Goal: Task Accomplishment & Management: Complete application form

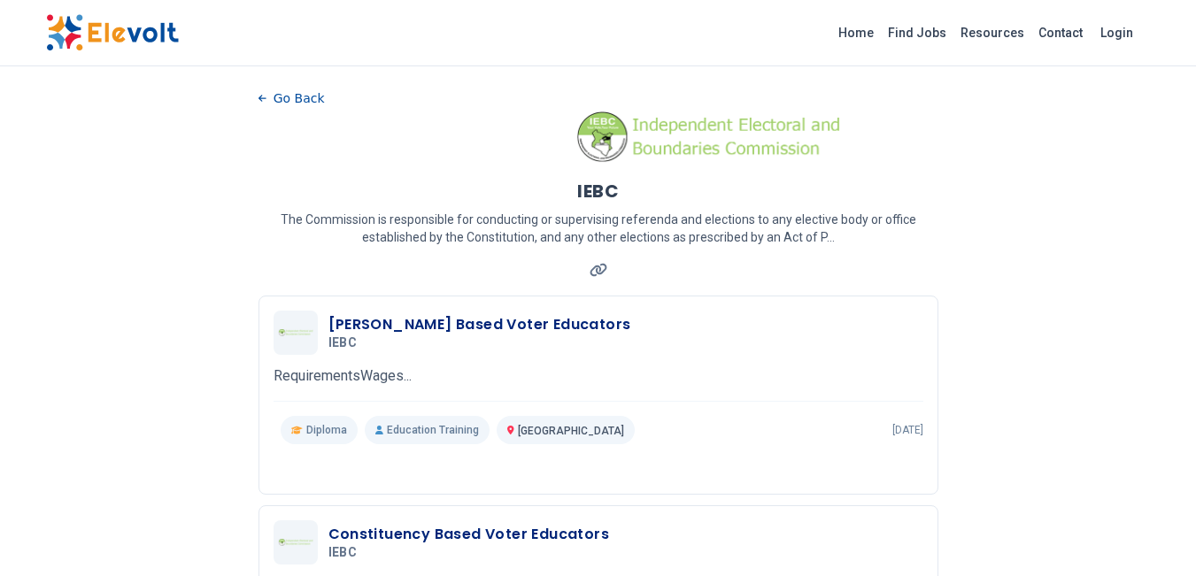
click at [370, 376] on p "RequirementsWages..." at bounding box center [599, 376] width 650 height 21
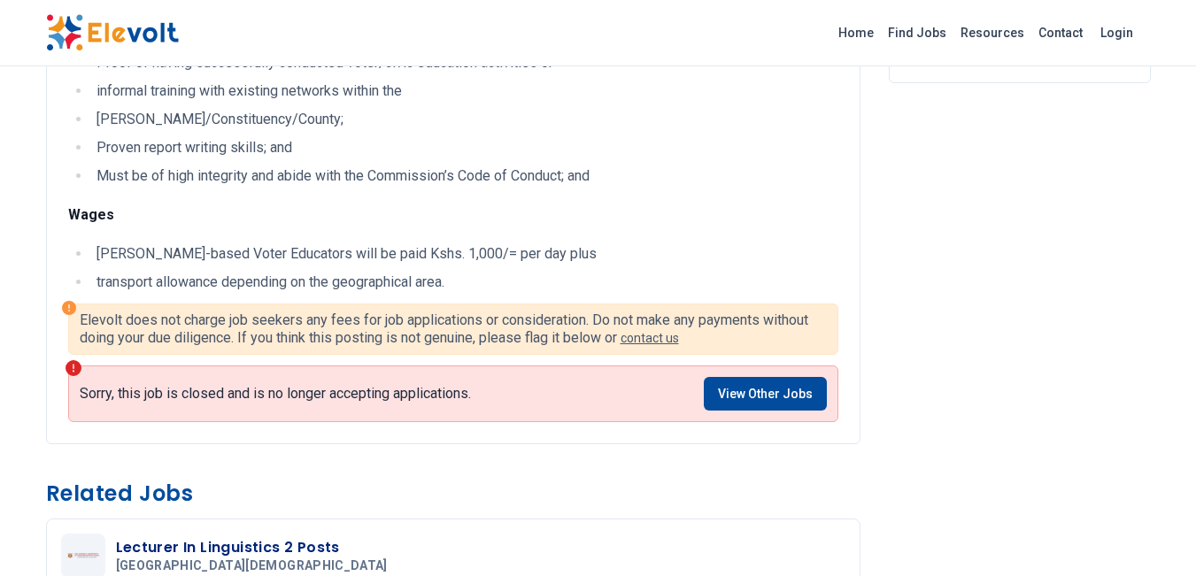
scroll to position [620, 0]
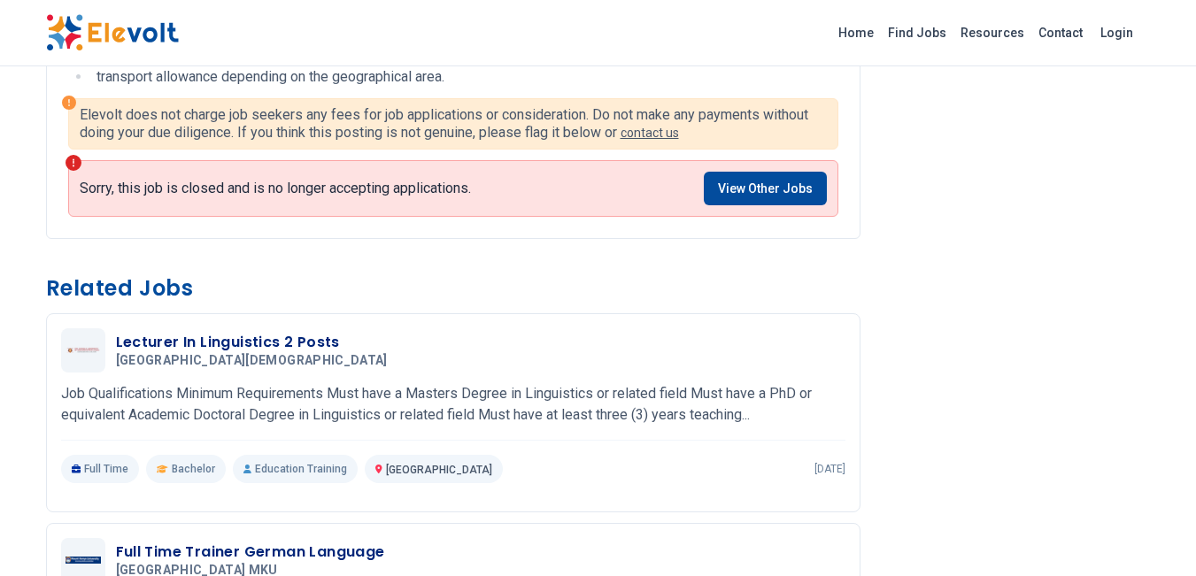
click at [755, 189] on link "View Other Jobs" at bounding box center [765, 189] width 123 height 34
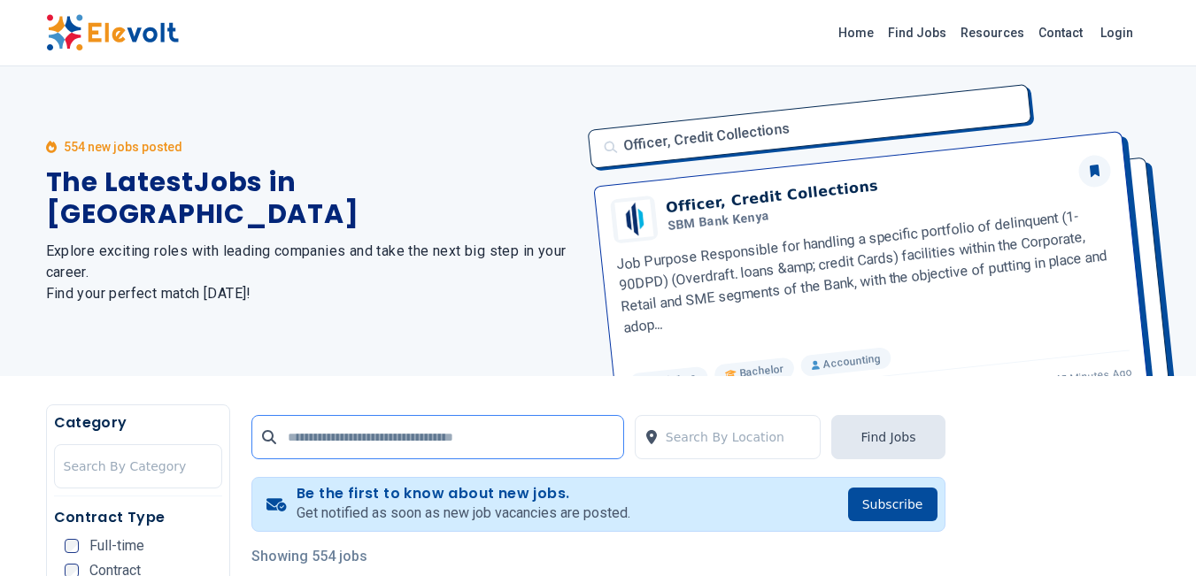
click at [454, 443] on input "text" at bounding box center [437, 437] width 373 height 44
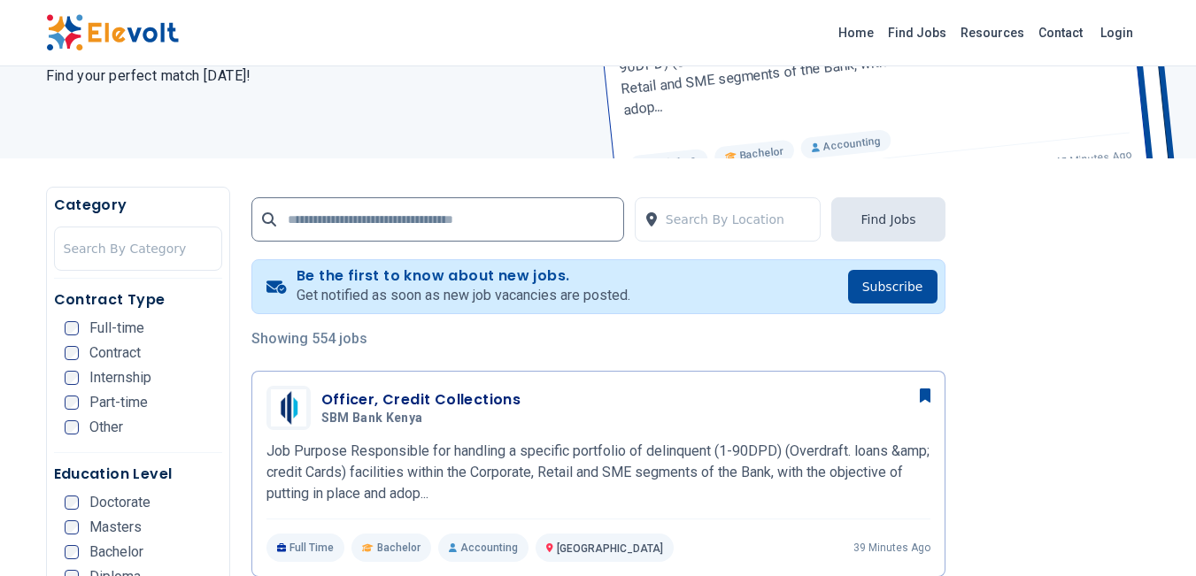
scroll to position [266, 0]
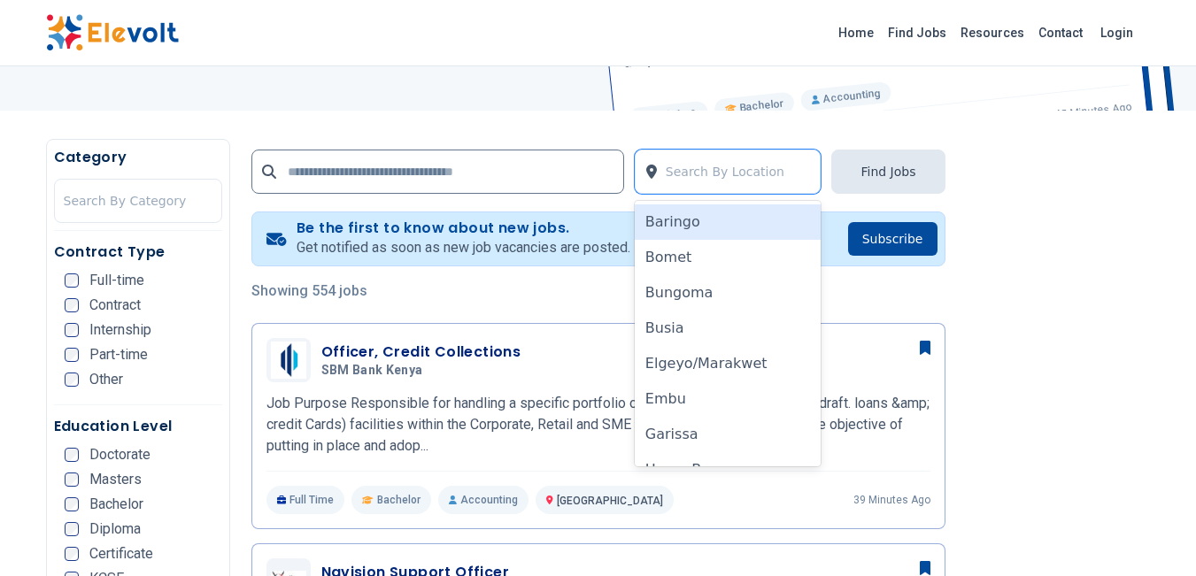
click at [677, 176] on div at bounding box center [739, 171] width 146 height 35
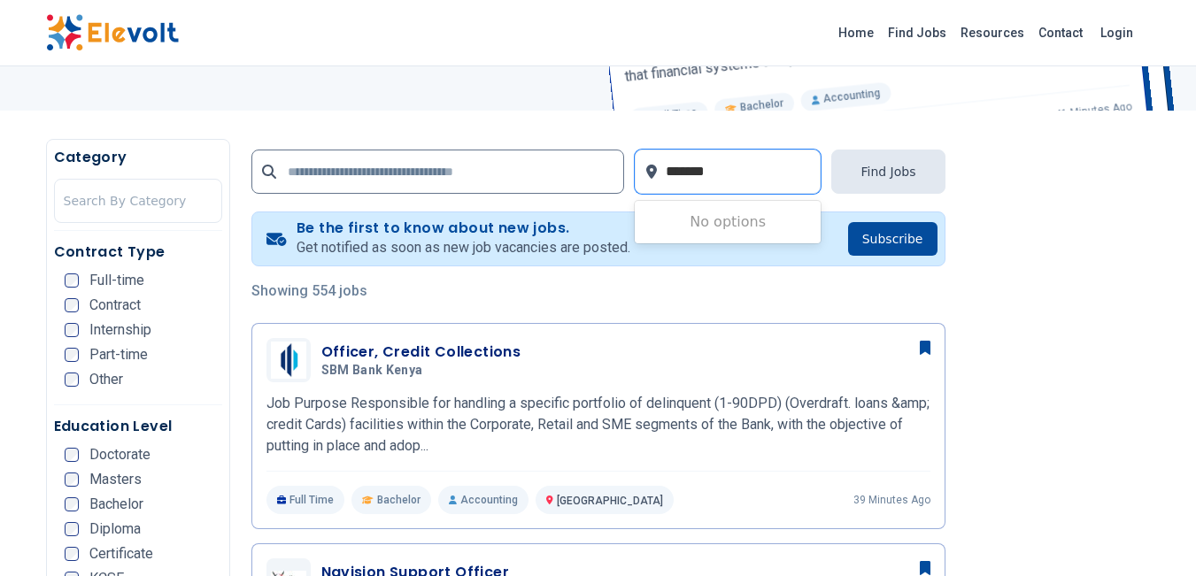
type input "*******"
click at [486, 182] on input "text" at bounding box center [437, 172] width 373 height 44
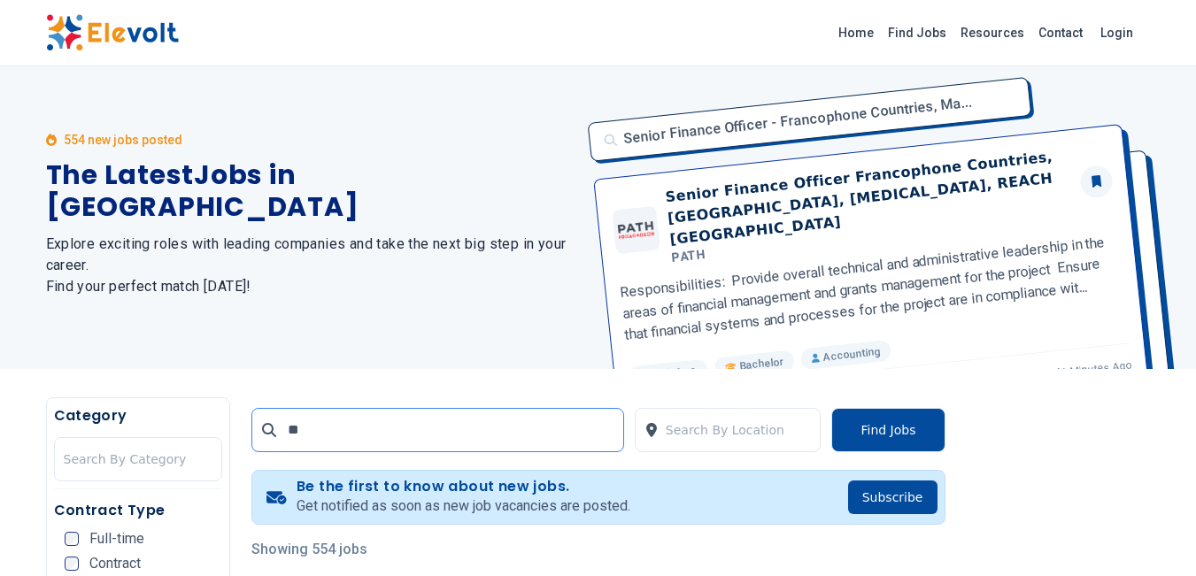
scroll to position [0, 0]
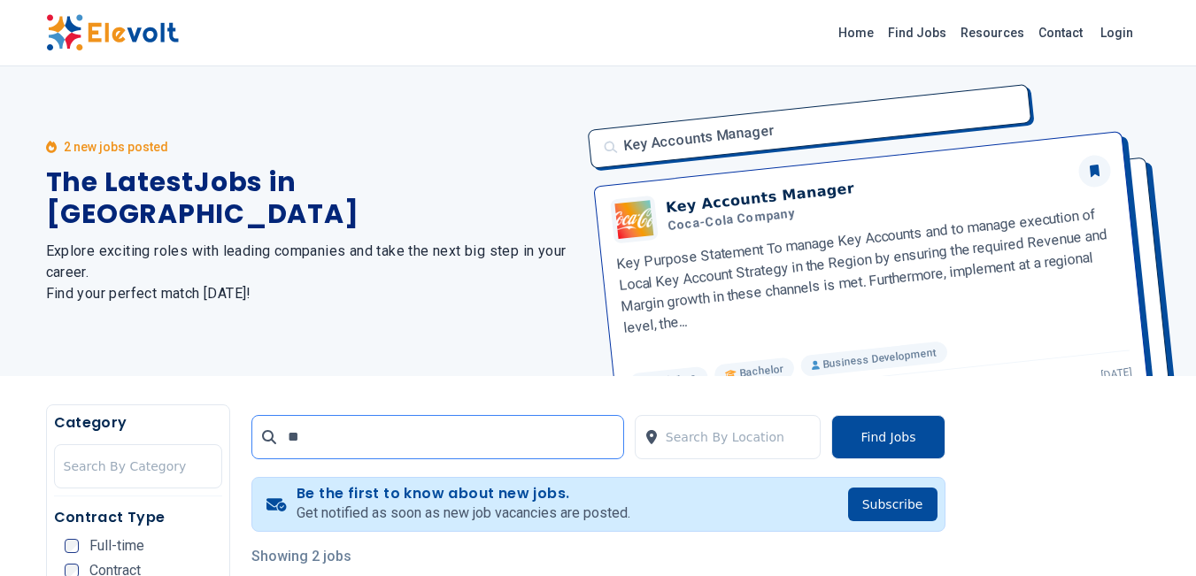
type input "*"
type input "***"
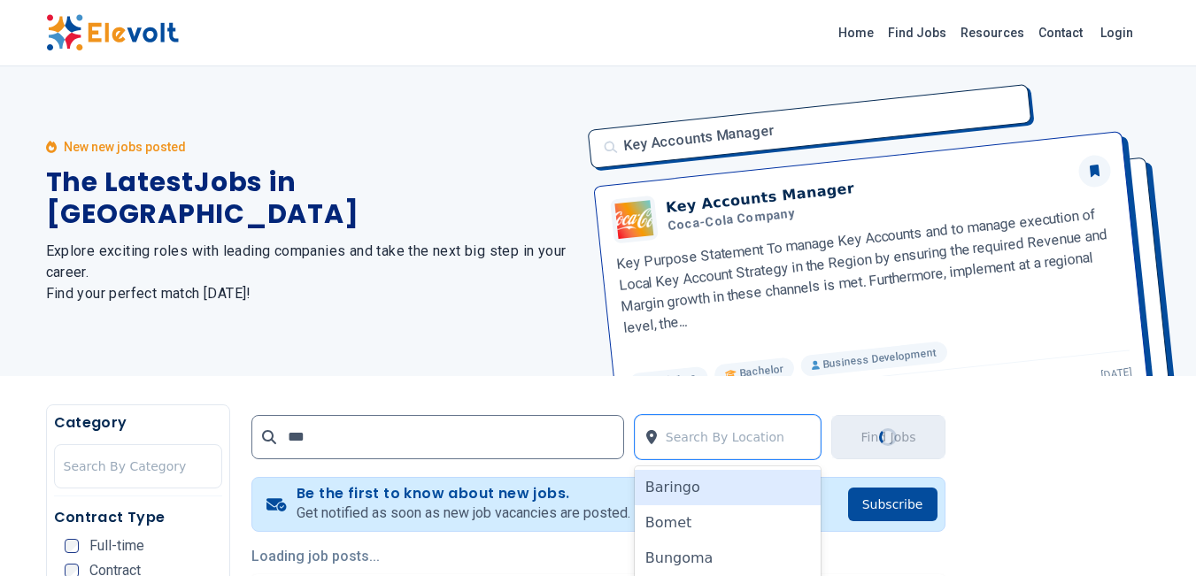
click at [712, 433] on div at bounding box center [739, 437] width 146 height 35
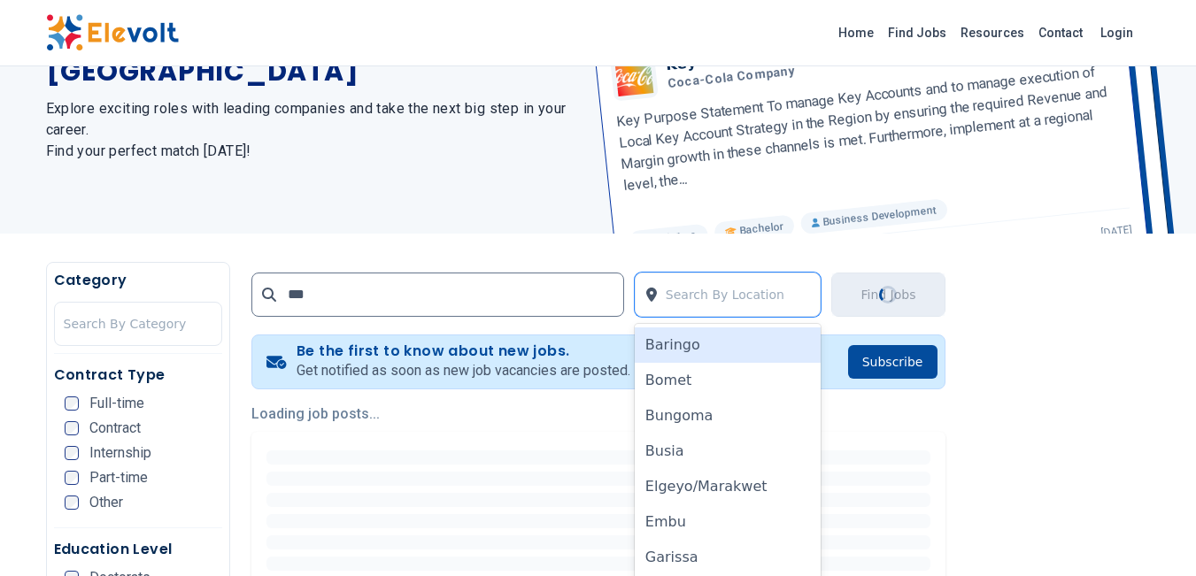
scroll to position [163, 0]
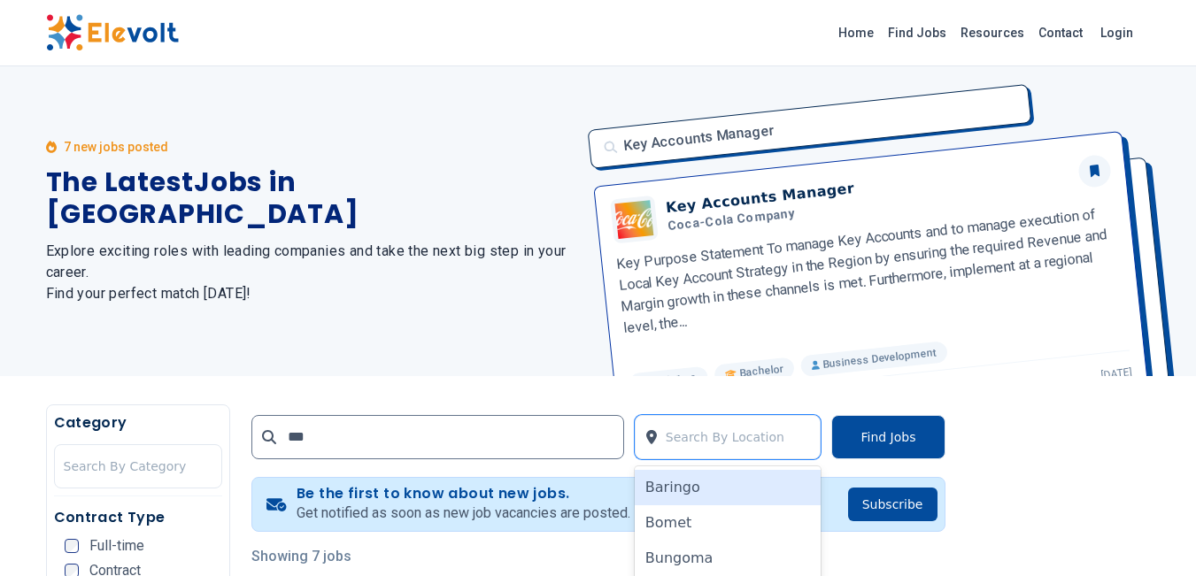
click at [702, 438] on div at bounding box center [739, 437] width 146 height 35
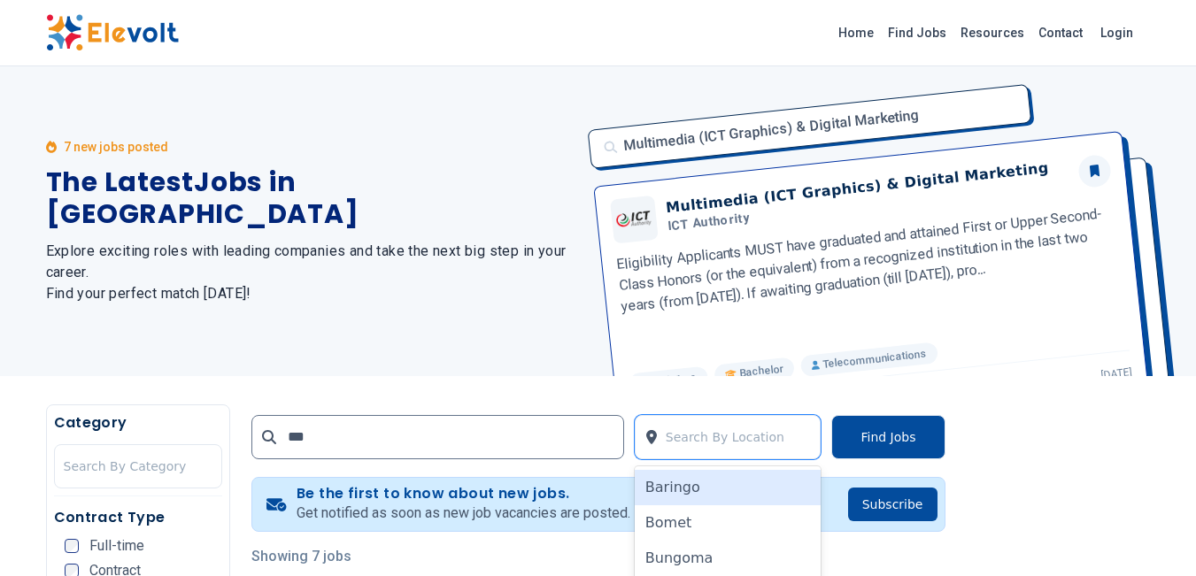
click at [703, 431] on div at bounding box center [739, 437] width 146 height 35
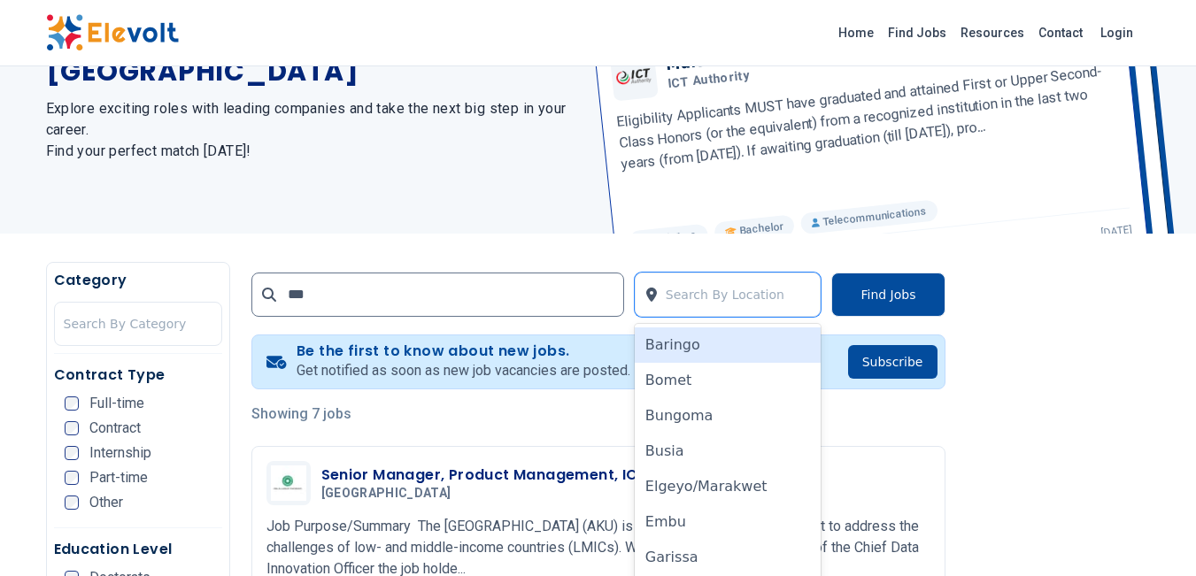
scroll to position [163, 0]
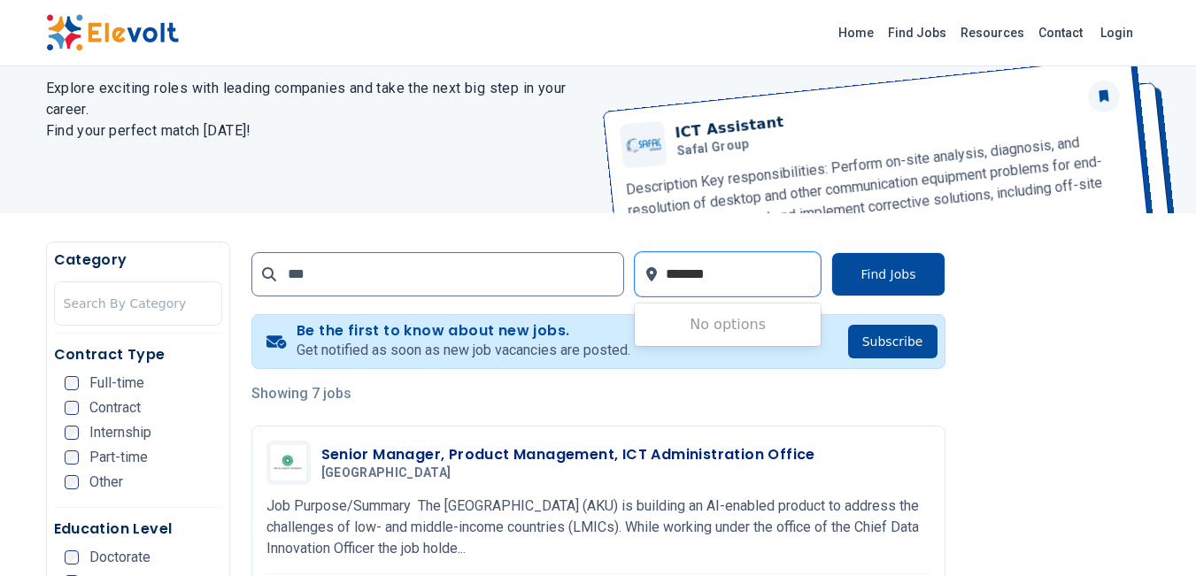
type input "*******"
click at [868, 277] on button "Find Jobs" at bounding box center [887, 274] width 113 height 44
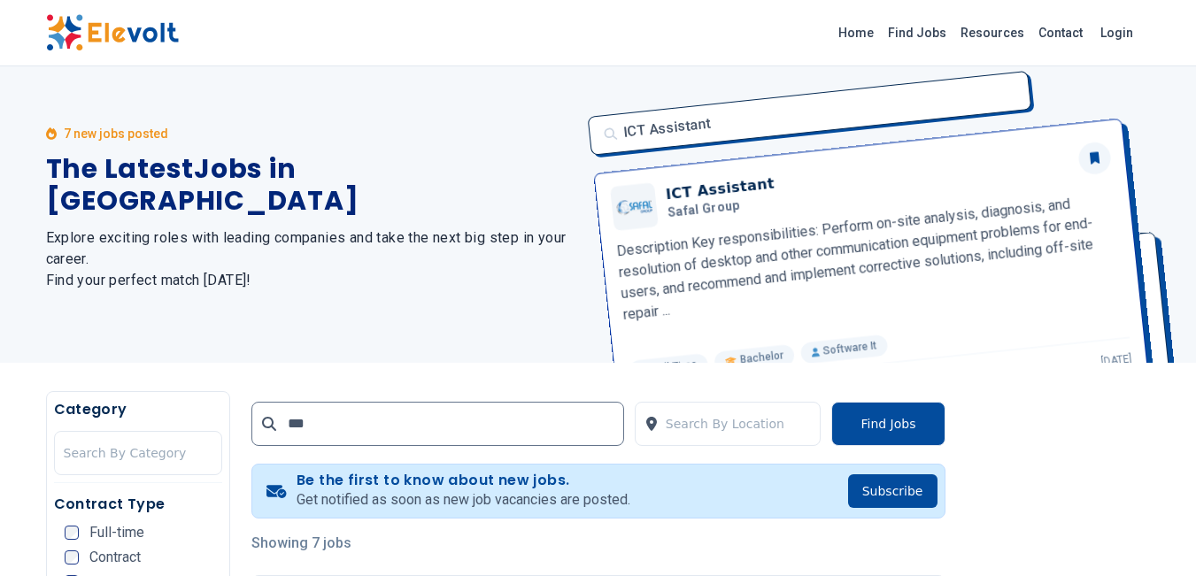
scroll to position [0, 0]
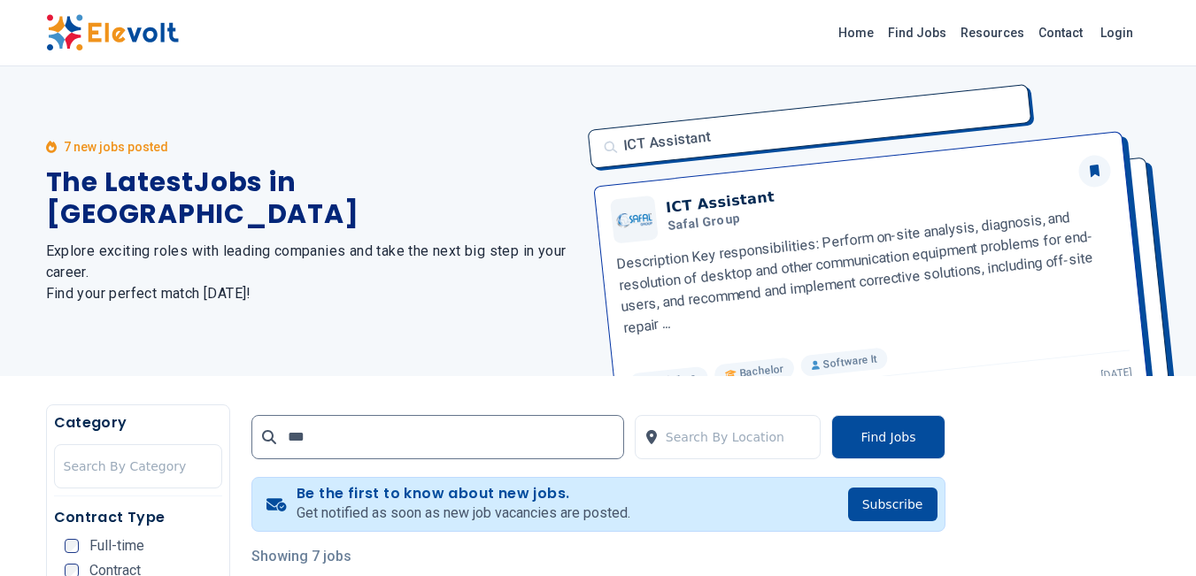
click at [901, 444] on button "Find Jobs" at bounding box center [887, 437] width 113 height 44
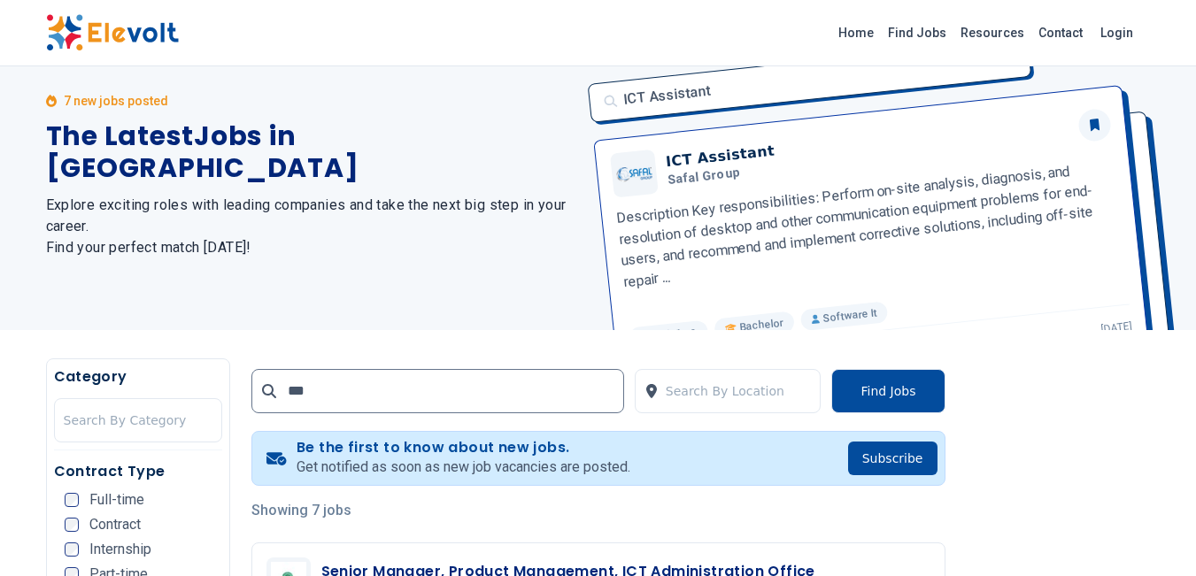
scroll to position [89, 0]
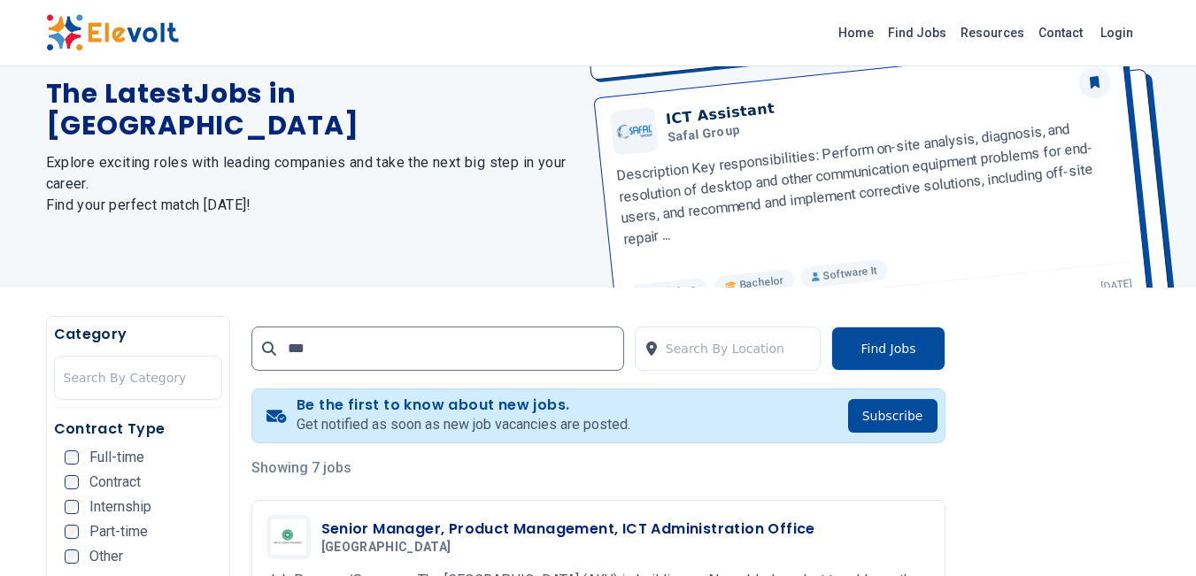
click at [110, 461] on span "Full-time" at bounding box center [116, 458] width 55 height 14
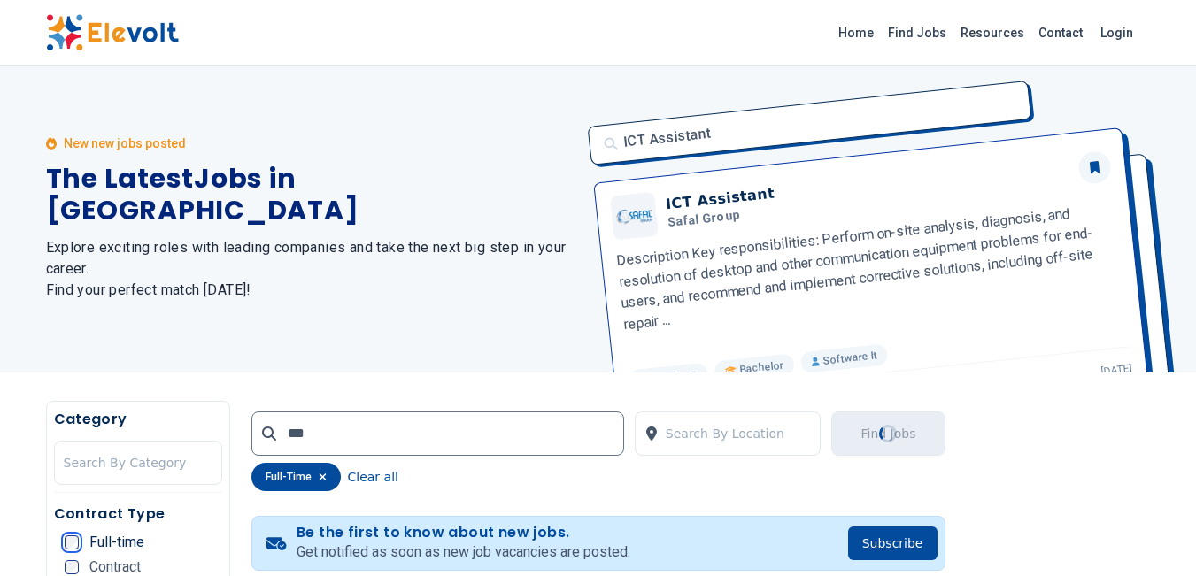
scroll to position [0, 0]
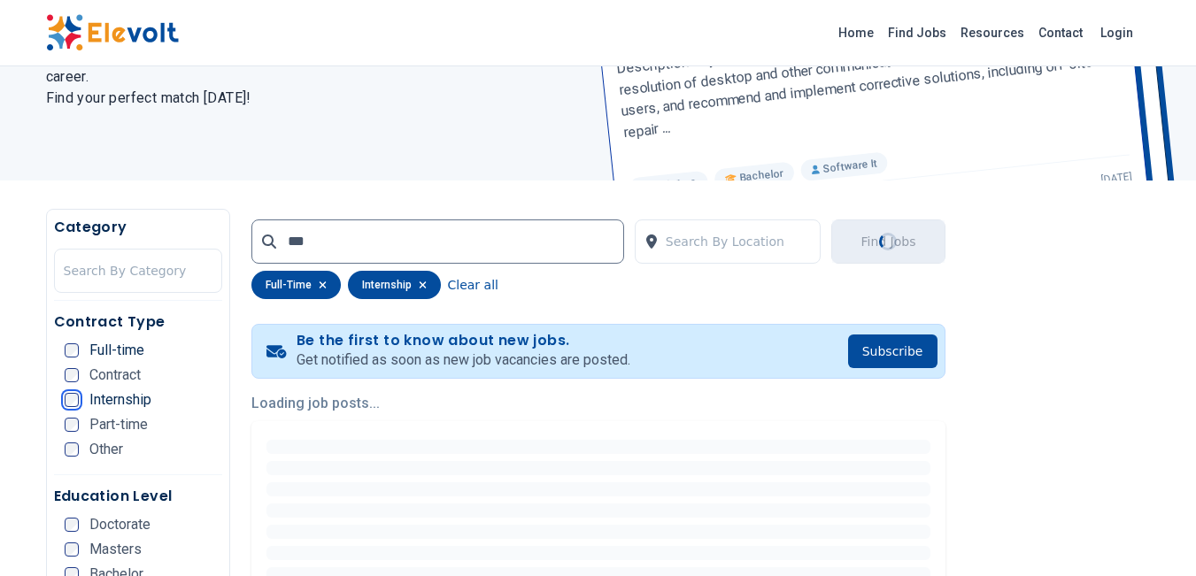
scroll to position [354, 0]
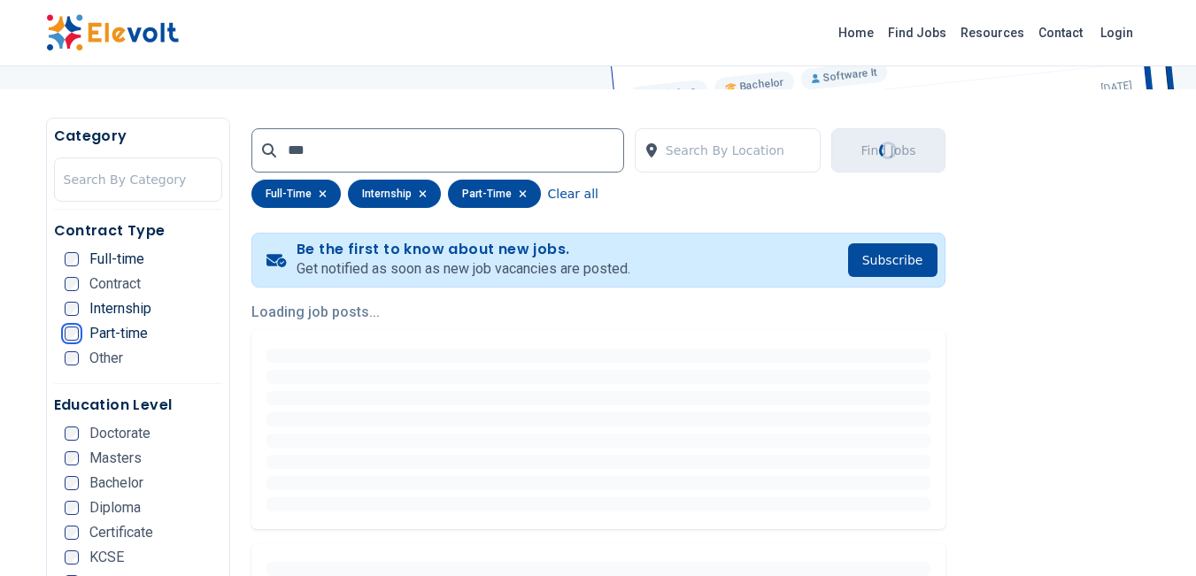
scroll to position [443, 0]
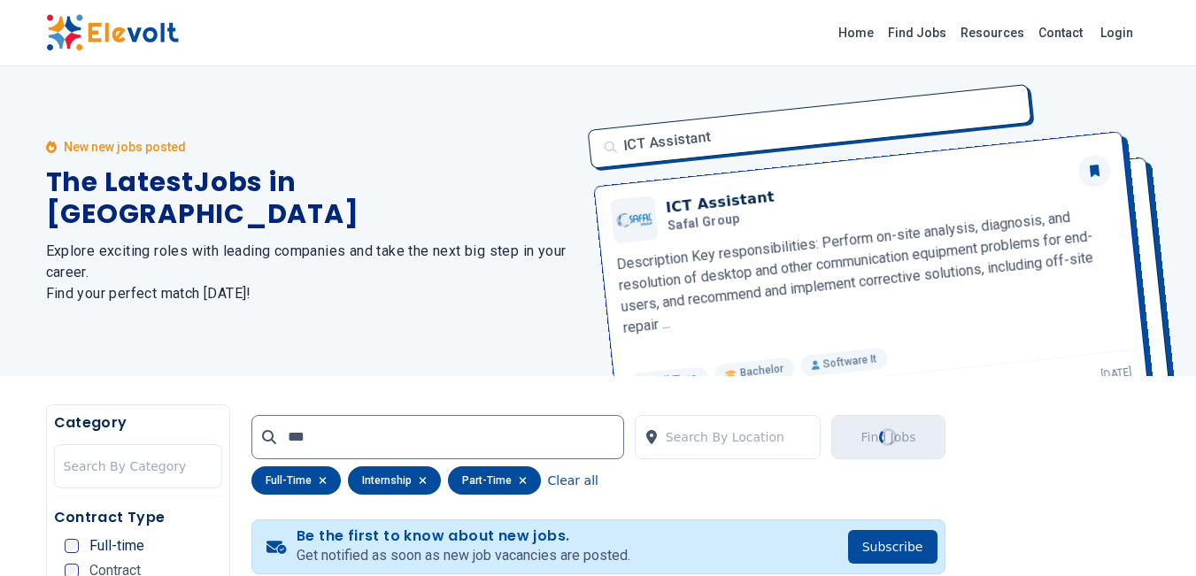
click at [70, 249] on h2 "Explore exciting roles with leading companies and take the next big step in you…" at bounding box center [311, 273] width 531 height 64
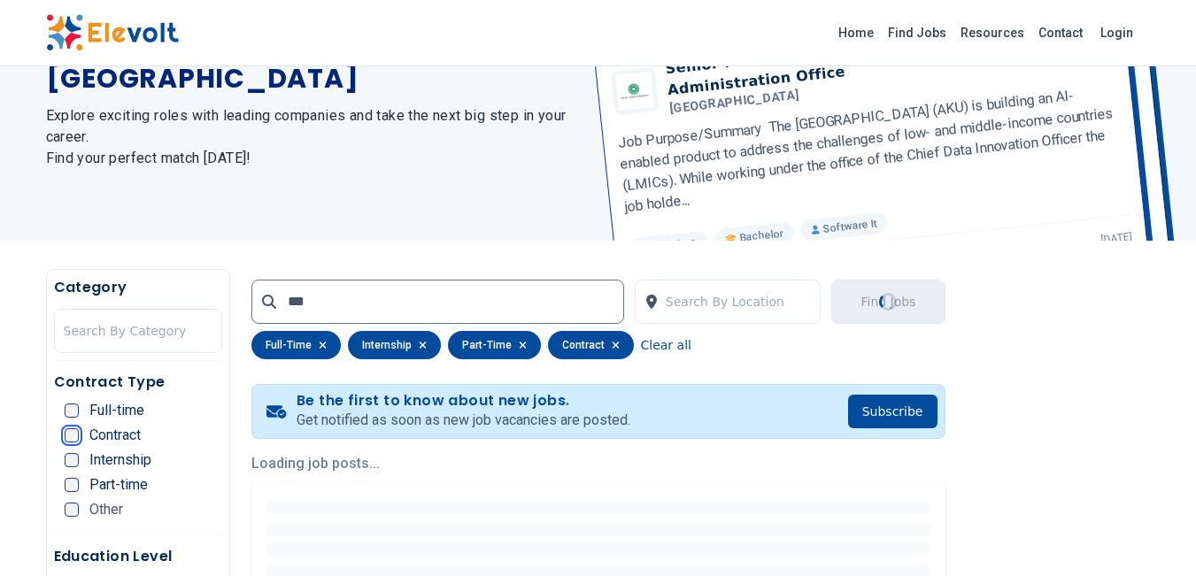
scroll to position [266, 0]
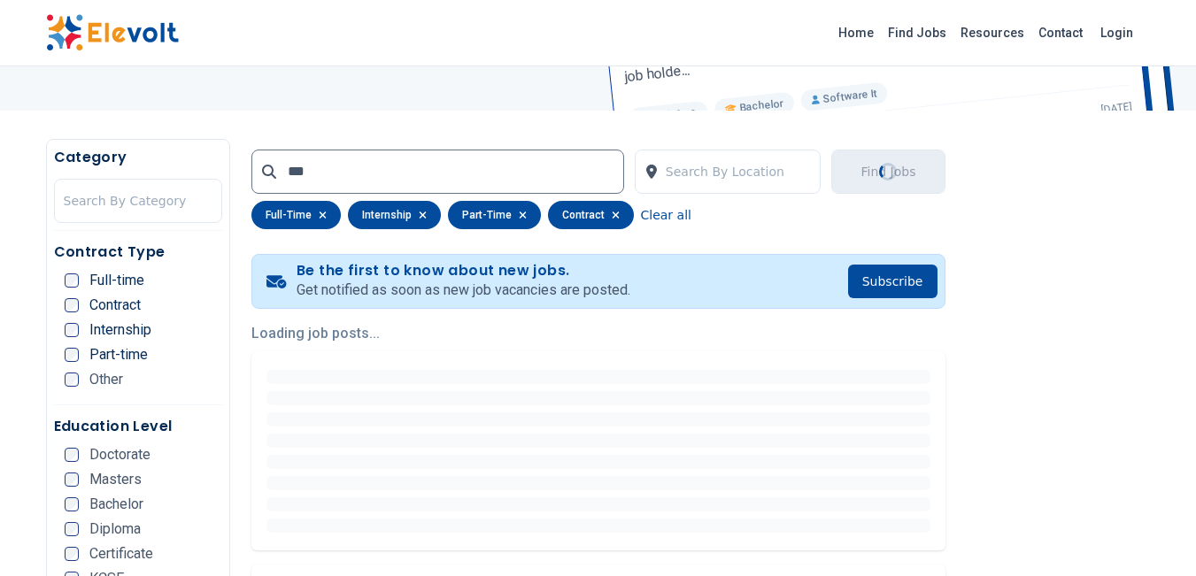
click at [65, 369] on ul "Full-time Contract Internship Part-time Other" at bounding box center [144, 336] width 158 height 124
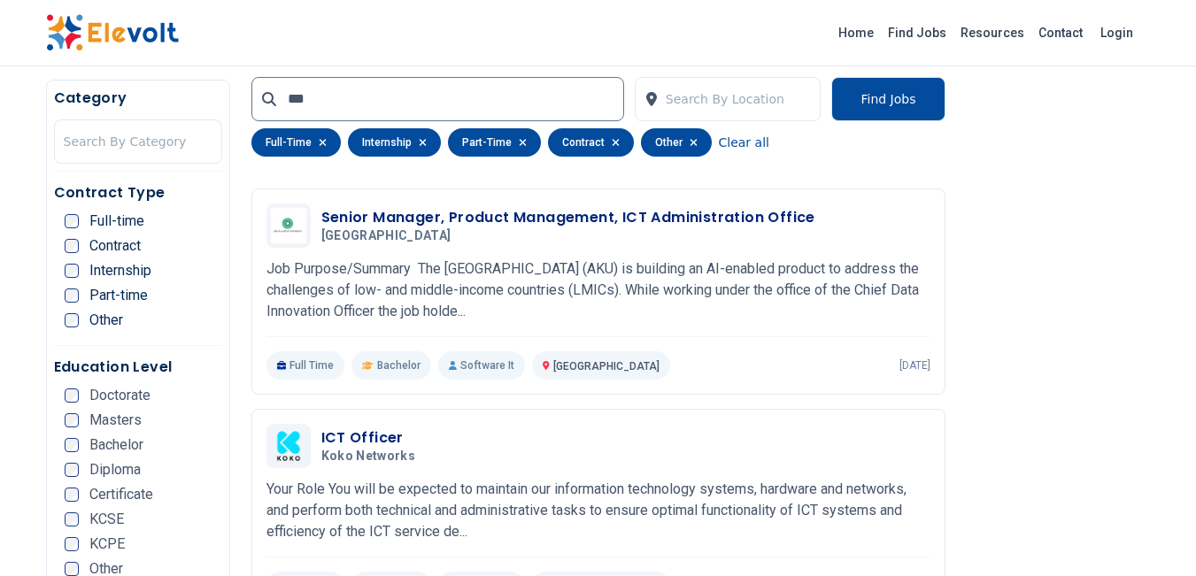
click at [94, 473] on span "Diploma" at bounding box center [114, 470] width 51 height 14
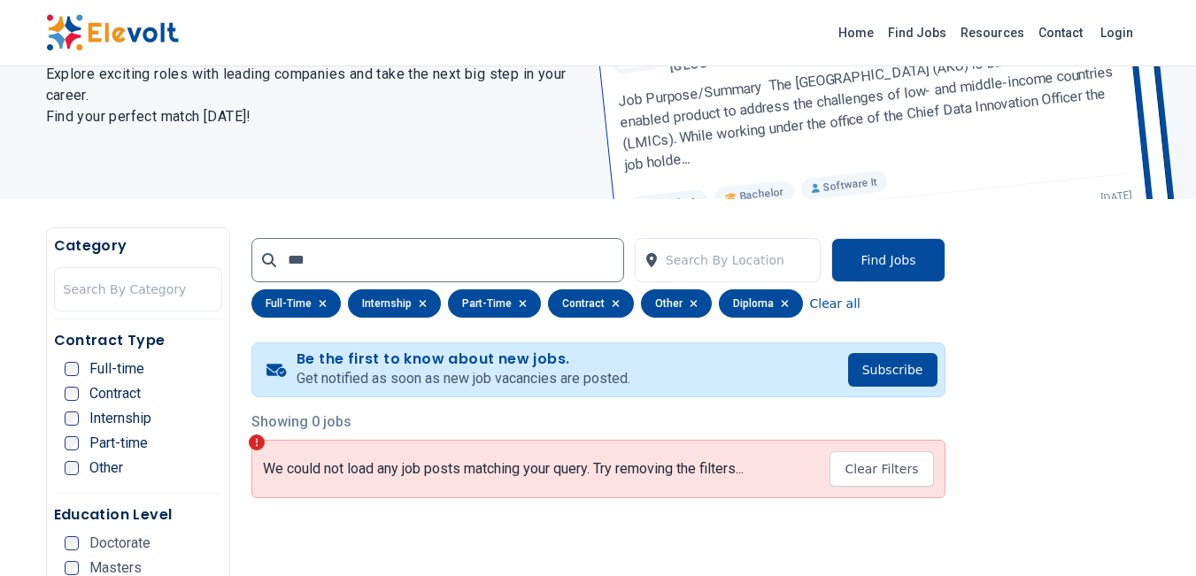
click at [873, 259] on button "Find Jobs" at bounding box center [887, 260] width 113 height 44
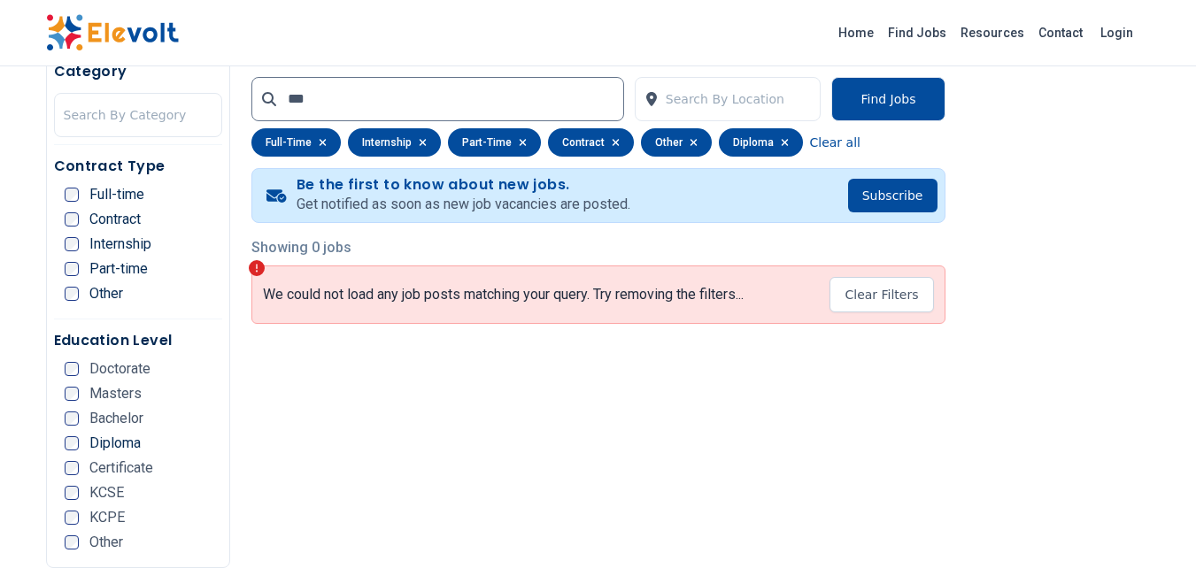
click at [863, 204] on button "Subscribe" at bounding box center [892, 196] width 89 height 34
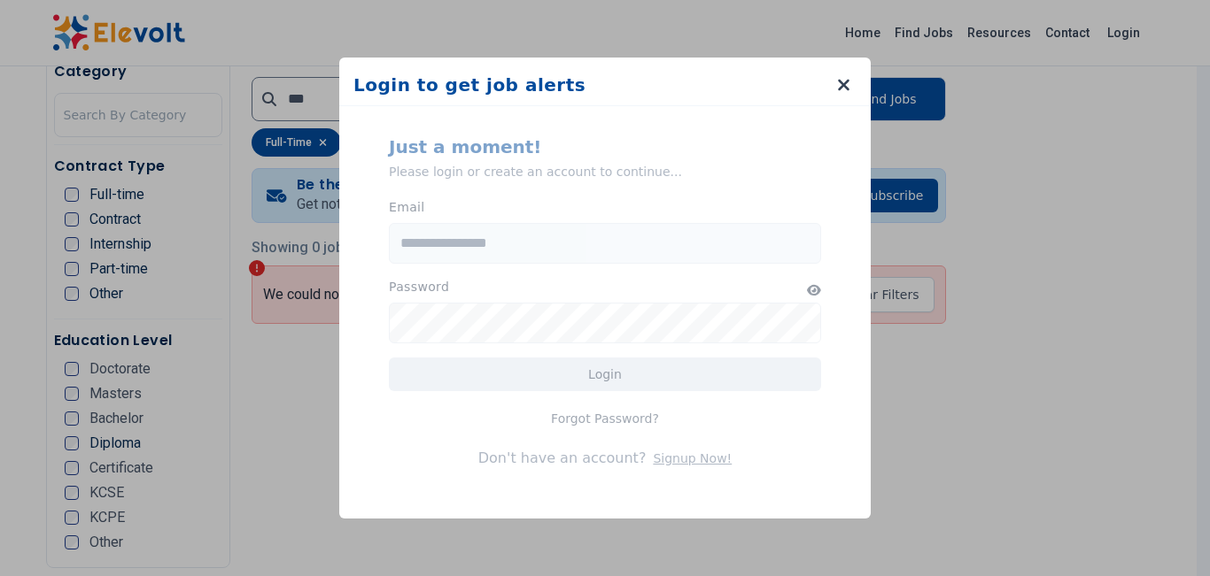
click at [652, 266] on form "Just a moment! Please login or create an account to continue... Email Password …" at bounding box center [604, 305] width 489 height 384
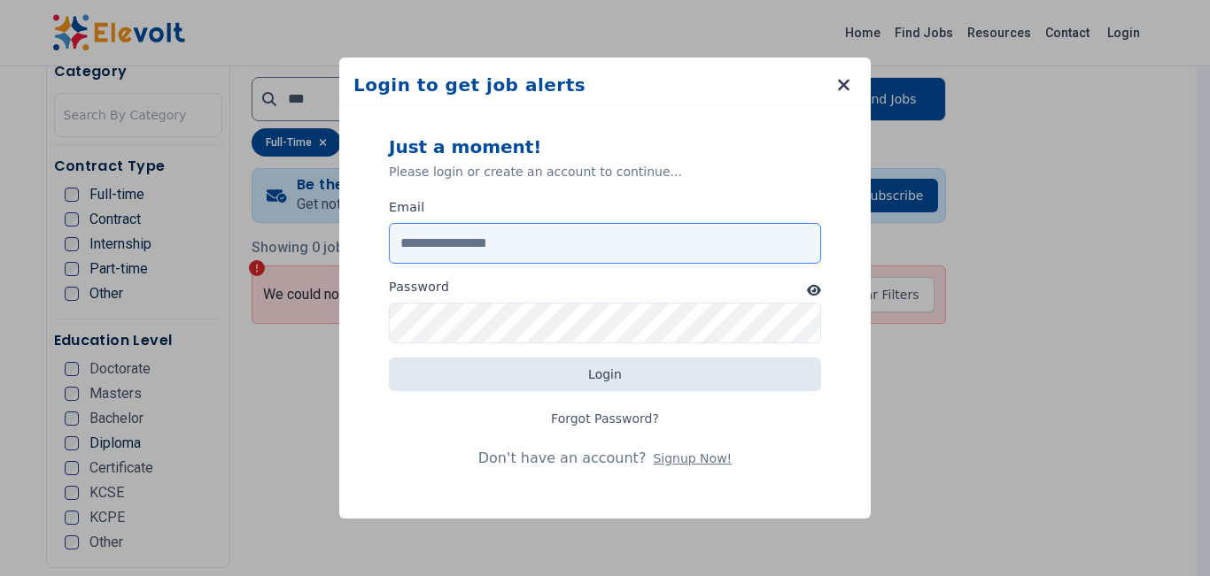
click at [559, 251] on input "Email" at bounding box center [605, 243] width 432 height 41
click at [493, 247] on input "**********" at bounding box center [605, 243] width 432 height 41
type input "**********"
click at [692, 463] on button "Signup Now!" at bounding box center [692, 459] width 79 height 18
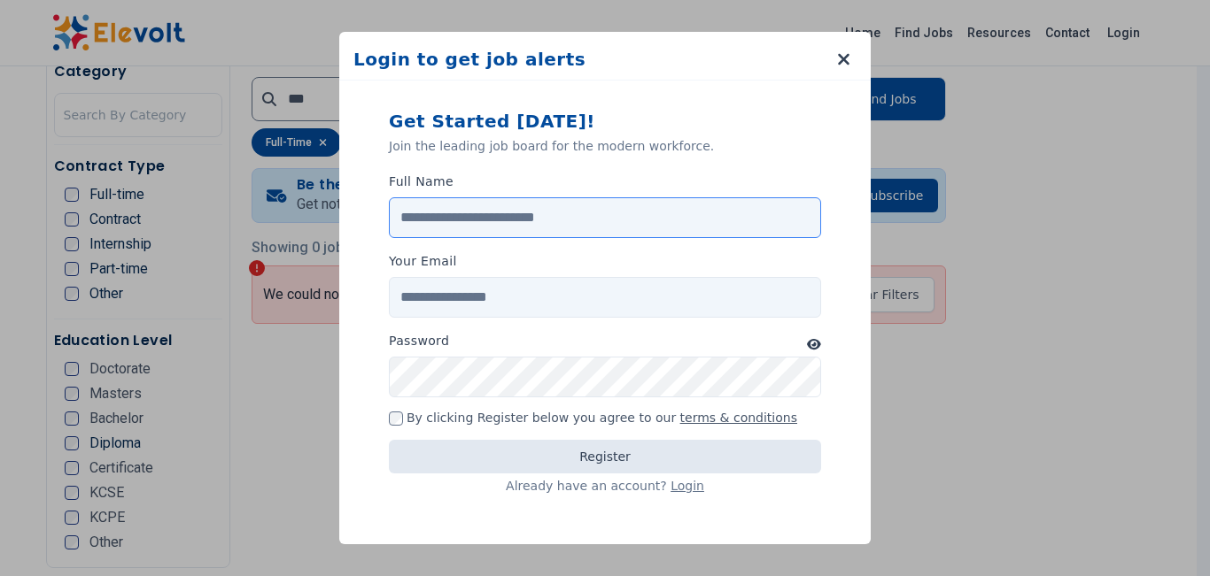
click at [511, 216] on input "Full Name" at bounding box center [605, 217] width 432 height 41
type input "*****"
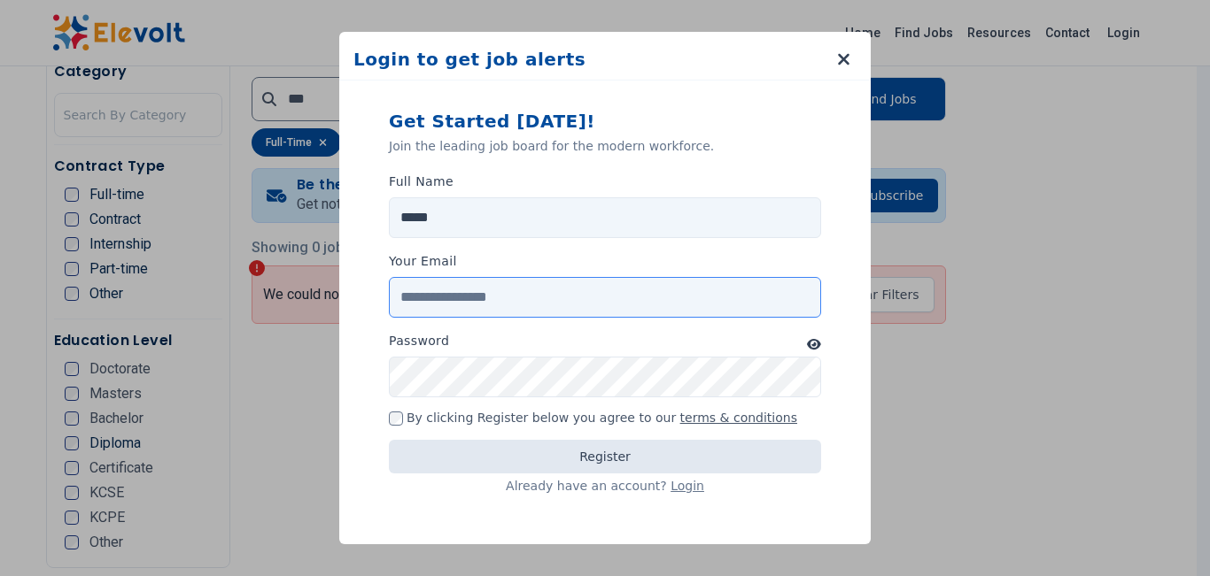
click at [515, 313] on input "Your Email" at bounding box center [605, 297] width 432 height 41
type input "**********"
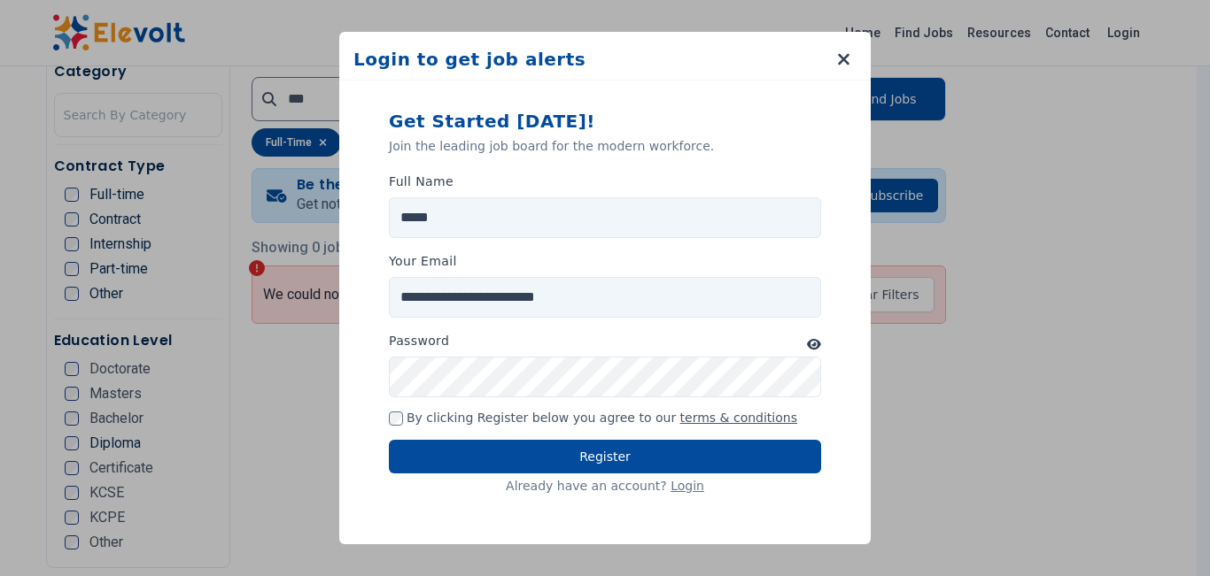
click at [607, 463] on button "Register" at bounding box center [605, 457] width 432 height 34
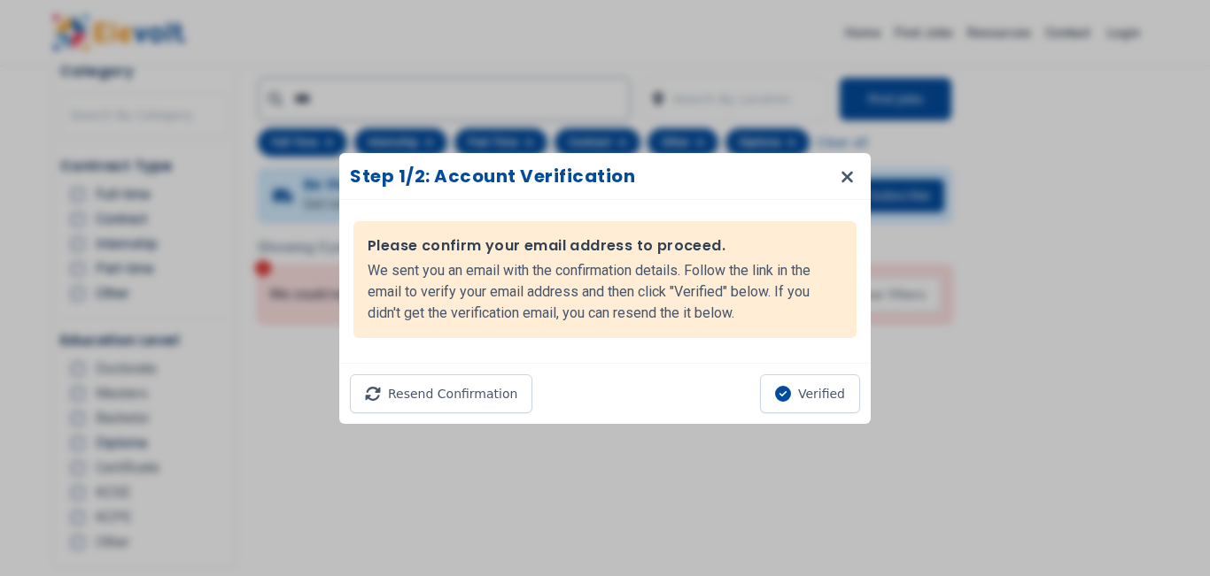
click at [809, 388] on button "Verified" at bounding box center [810, 394] width 100 height 39
click at [771, 69] on div "Step 1/2: Account Verification Please confirm your email address to proceed. We…" at bounding box center [604, 288] width 531 height 548
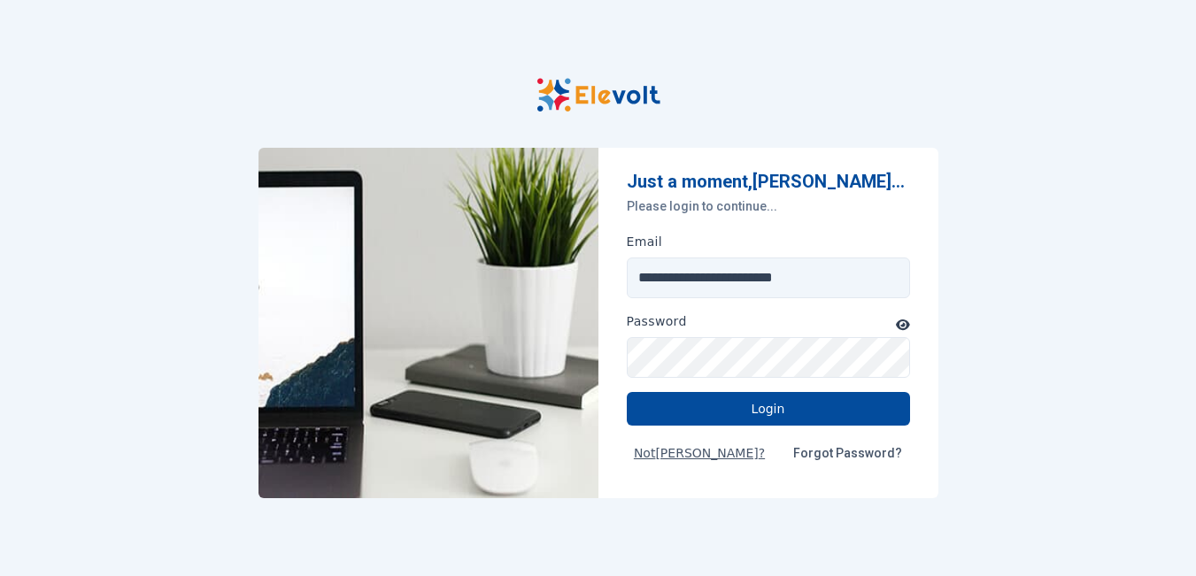
click at [900, 323] on icon "button" at bounding box center [903, 325] width 14 height 12
click at [817, 418] on button "Login" at bounding box center [768, 409] width 283 height 34
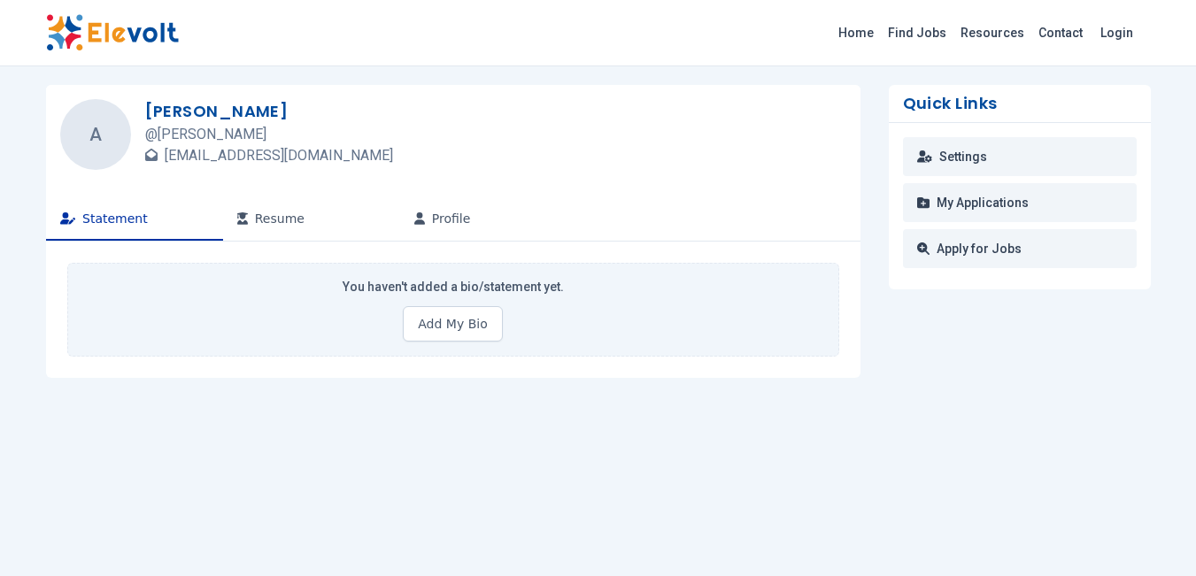
click at [436, 318] on button "Add My Bio" at bounding box center [452, 323] width 99 height 35
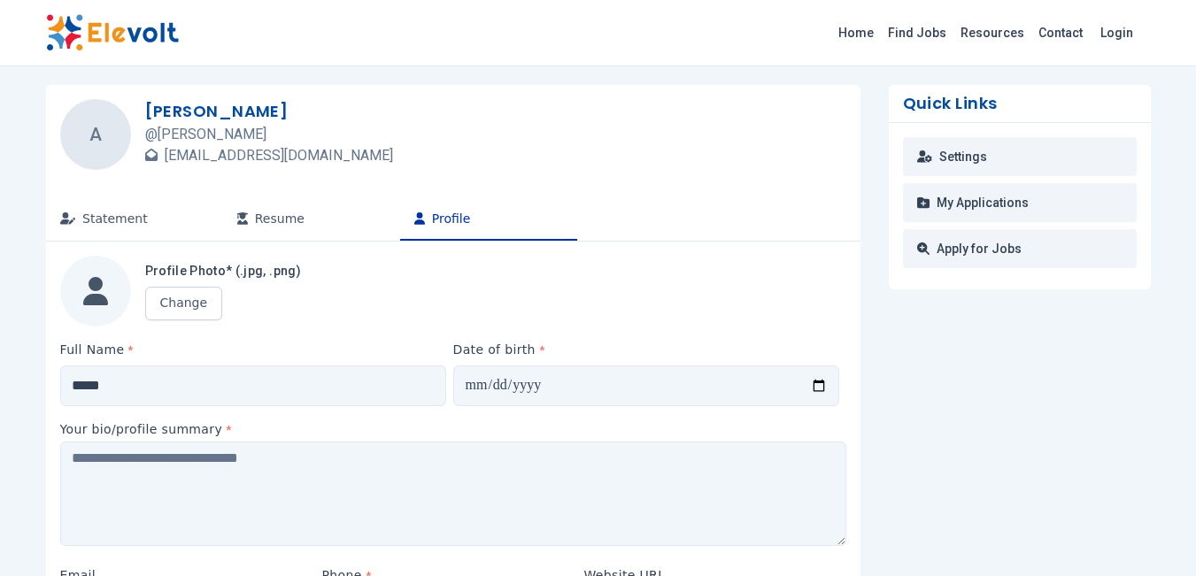
click at [942, 253] on link "Apply for Jobs" at bounding box center [1020, 248] width 234 height 39
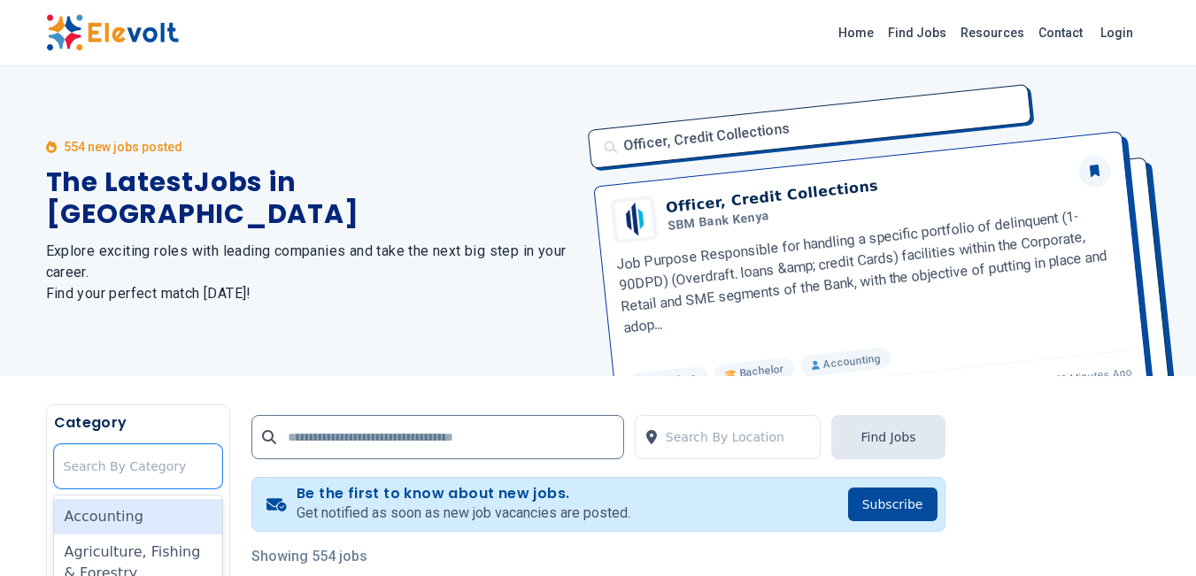
click at [139, 473] on div at bounding box center [138, 466] width 149 height 35
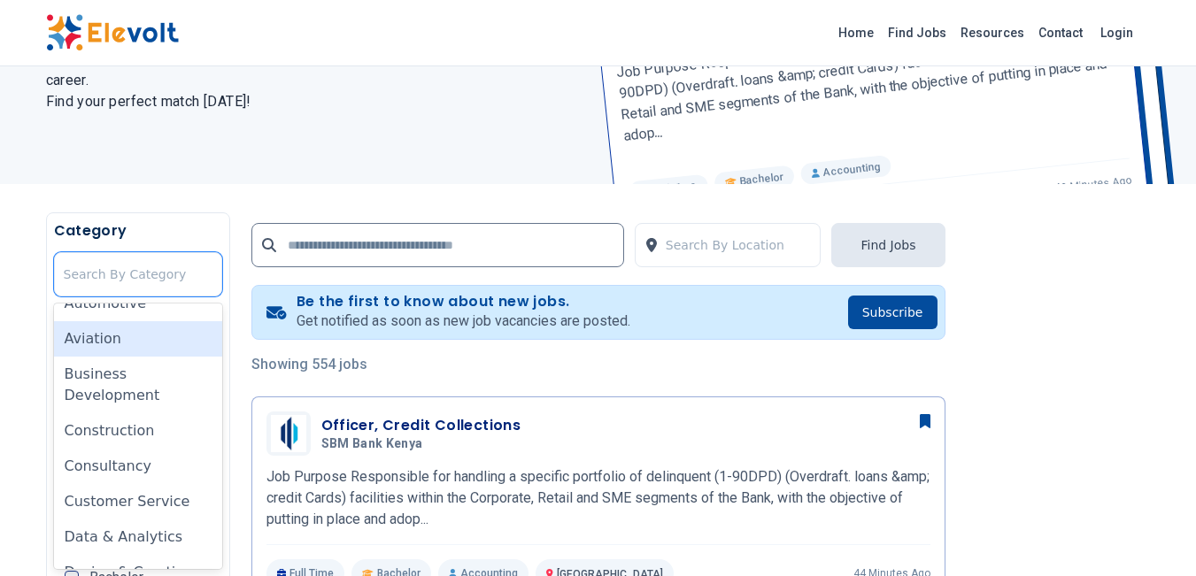
scroll to position [177, 0]
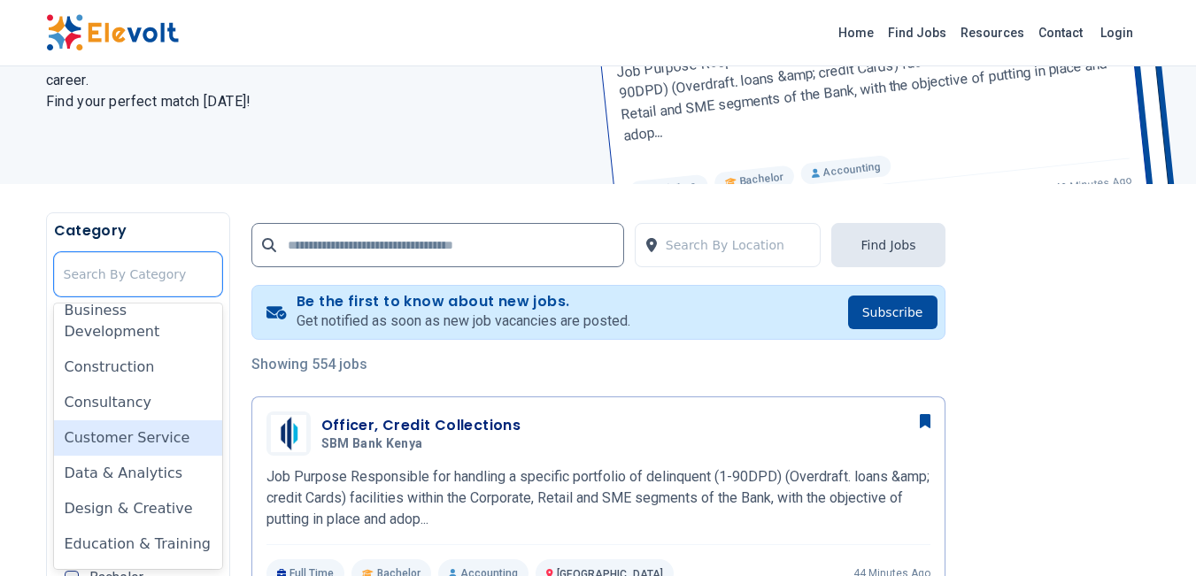
click at [143, 440] on div "Customer Service" at bounding box center [138, 438] width 168 height 35
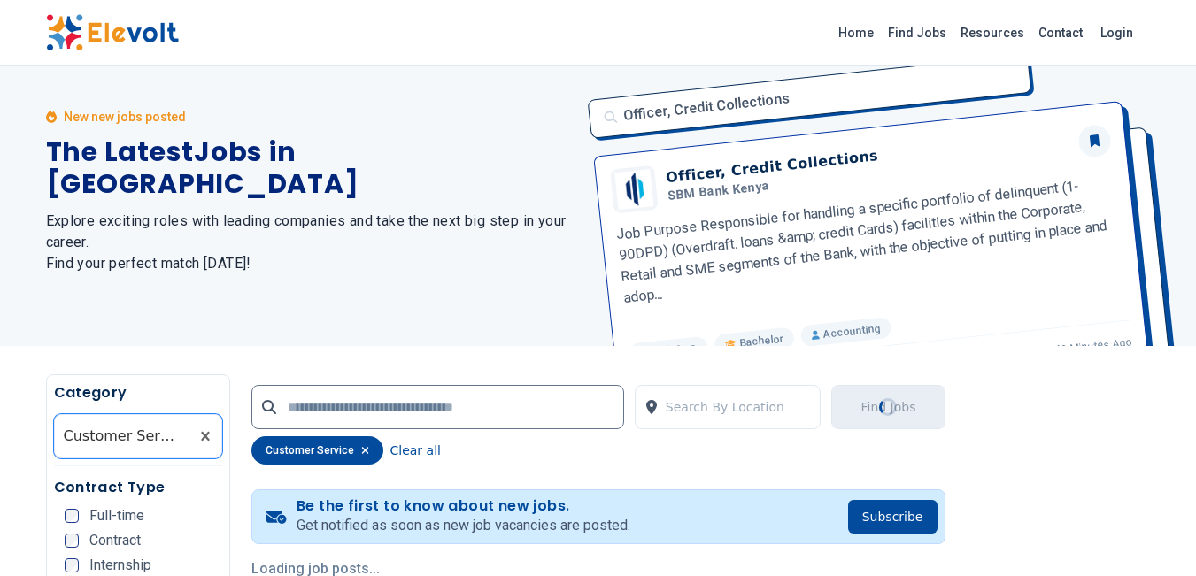
scroll to position [0, 0]
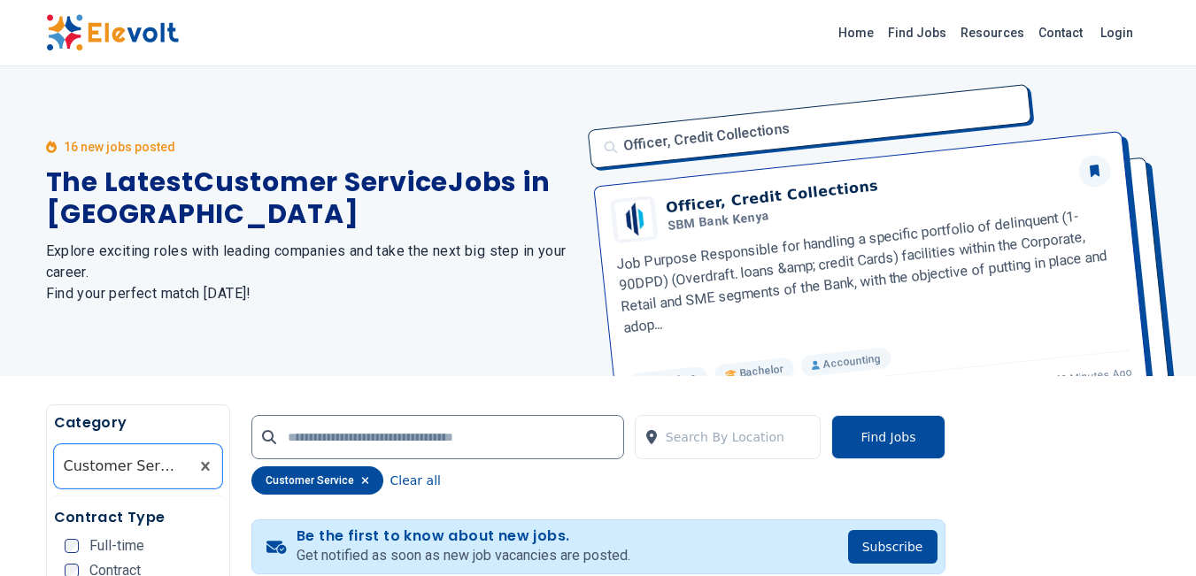
click at [876, 437] on button "Find Jobs" at bounding box center [887, 437] width 113 height 44
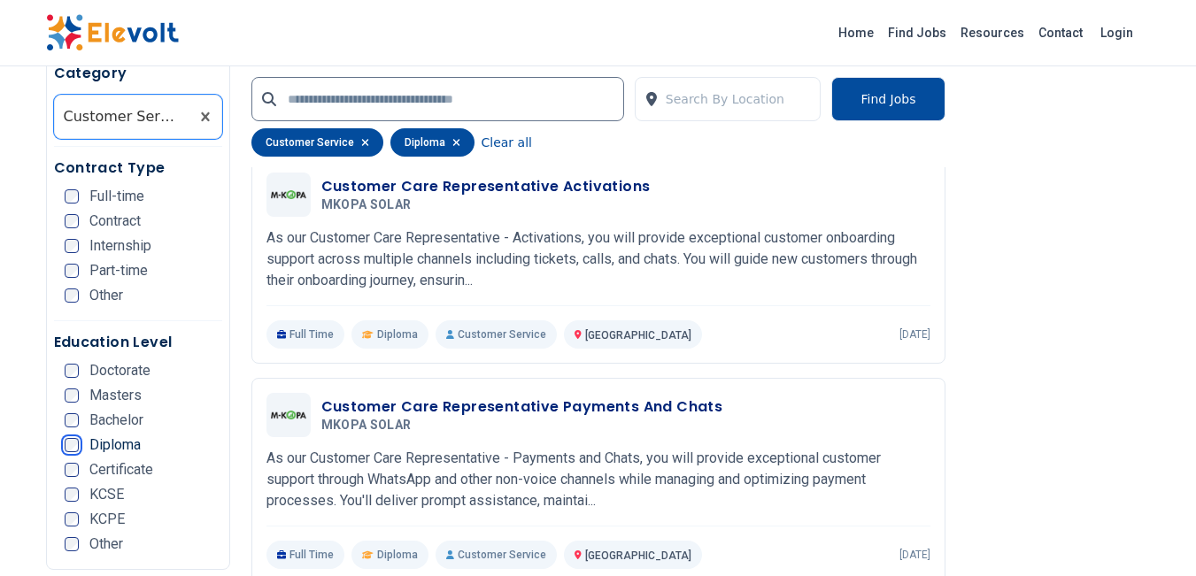
scroll to position [443, 0]
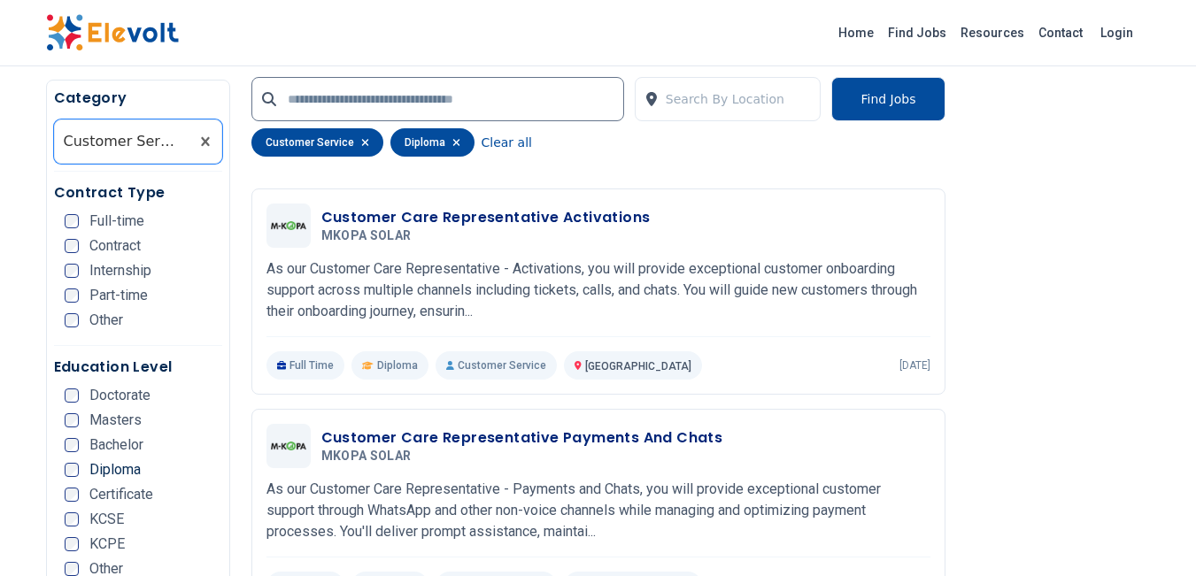
click at [306, 366] on p "Full Time" at bounding box center [306, 366] width 79 height 28
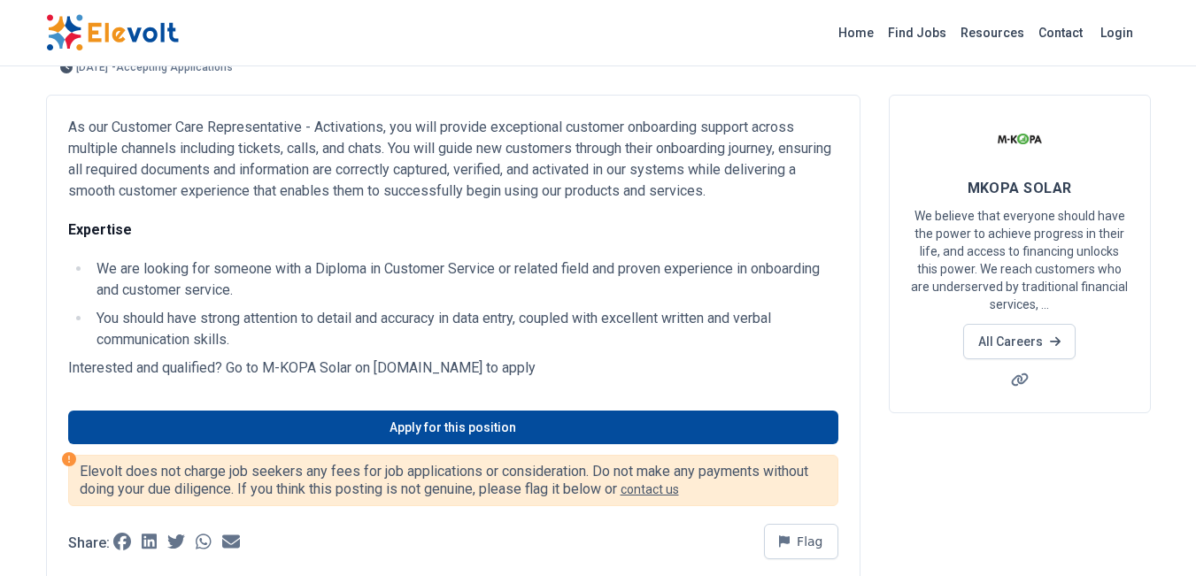
scroll to position [89, 0]
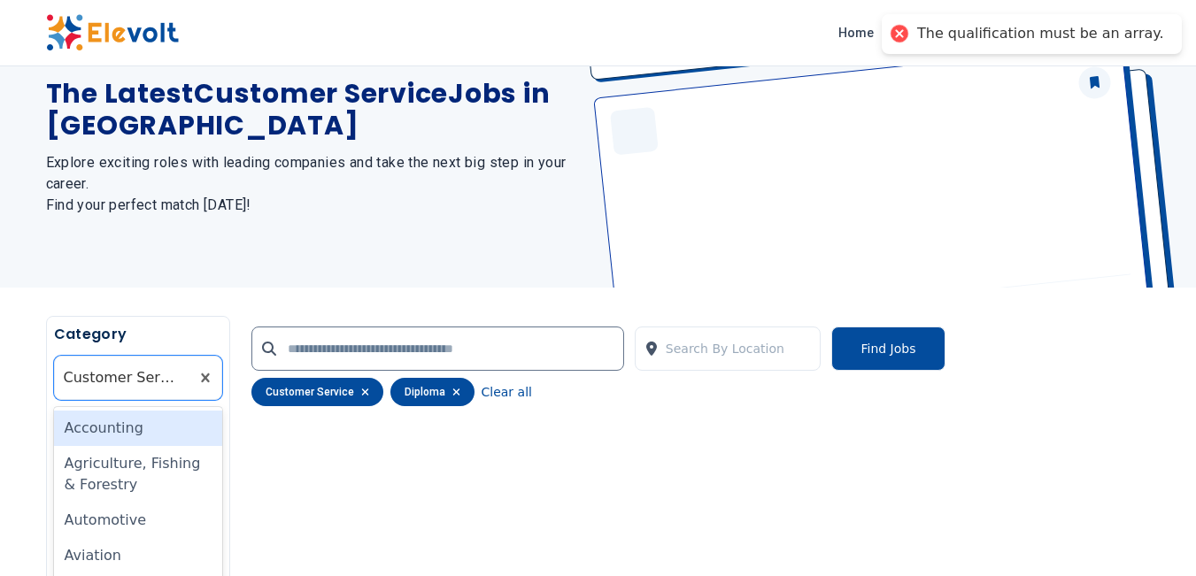
click at [112, 388] on div at bounding box center [122, 377] width 117 height 35
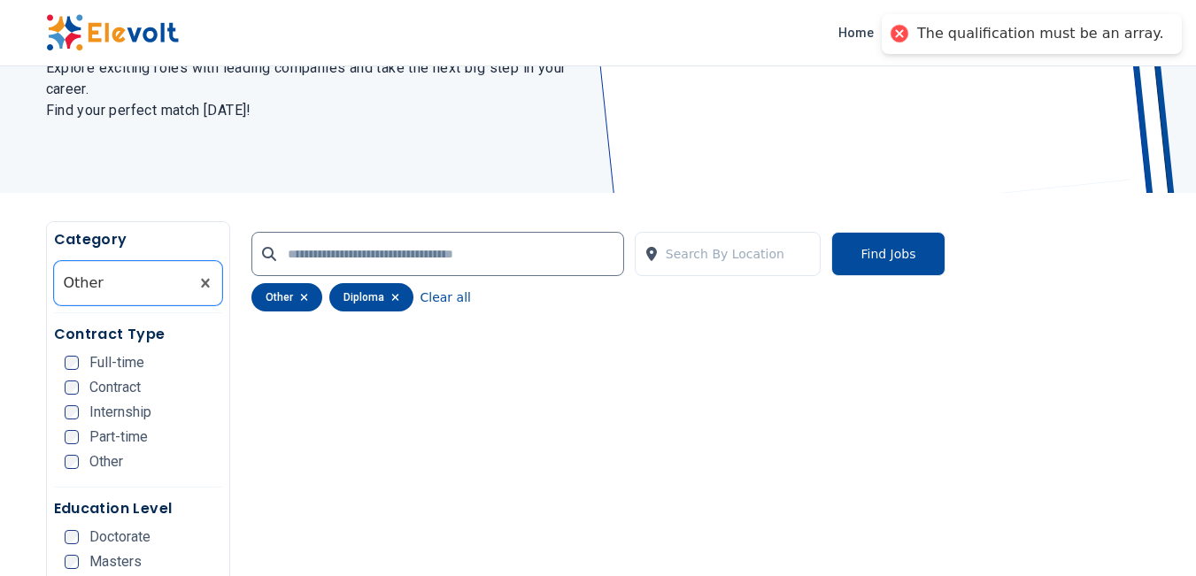
scroll to position [177, 0]
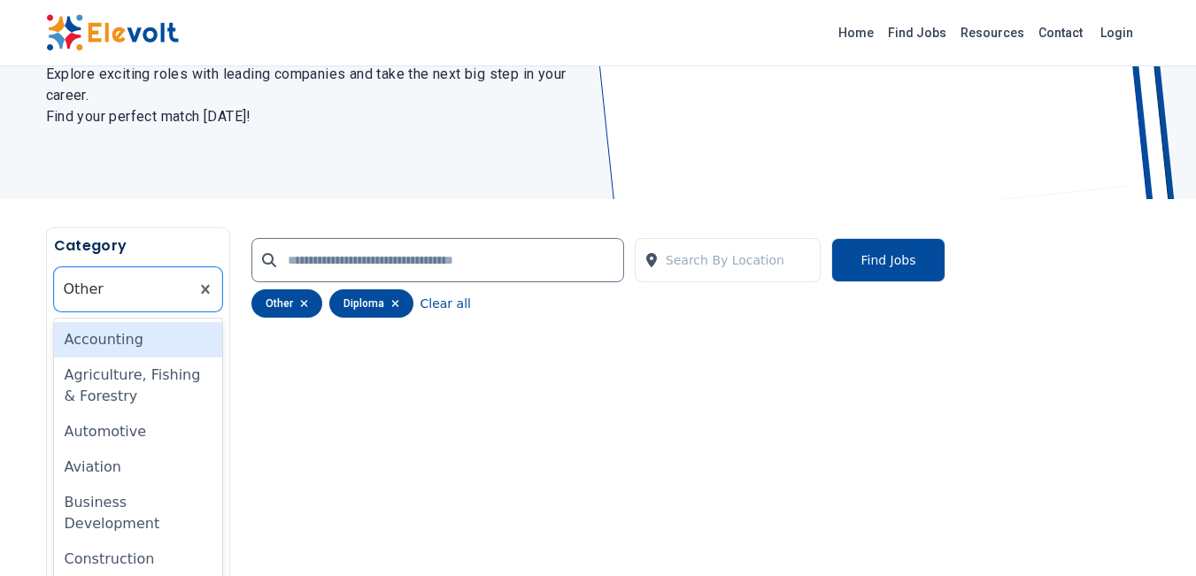
click at [155, 289] on div at bounding box center [122, 289] width 117 height 35
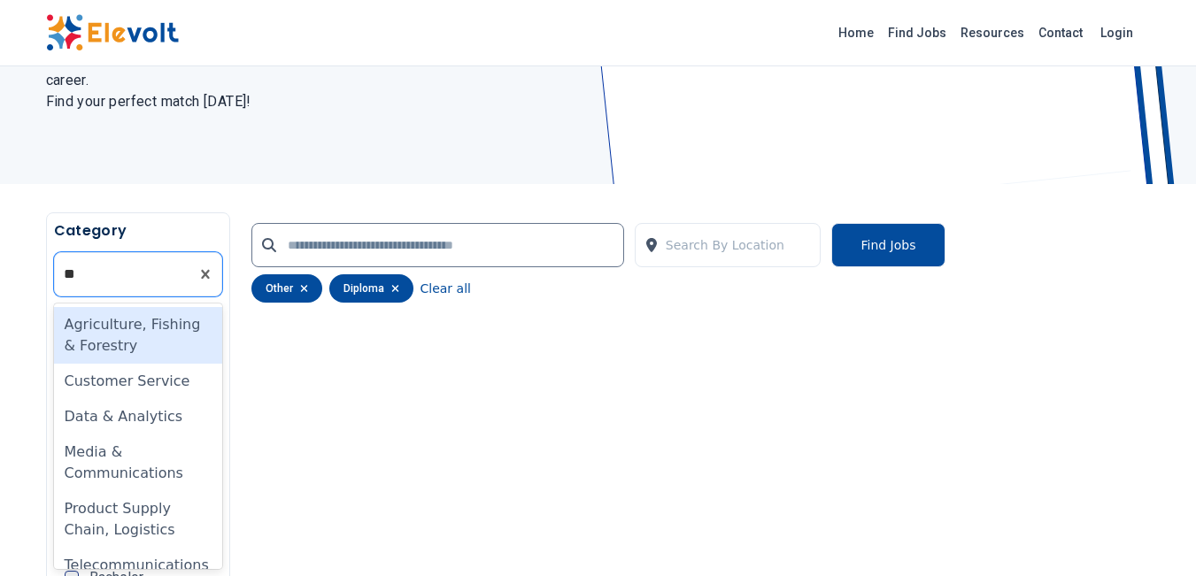
type input "*"
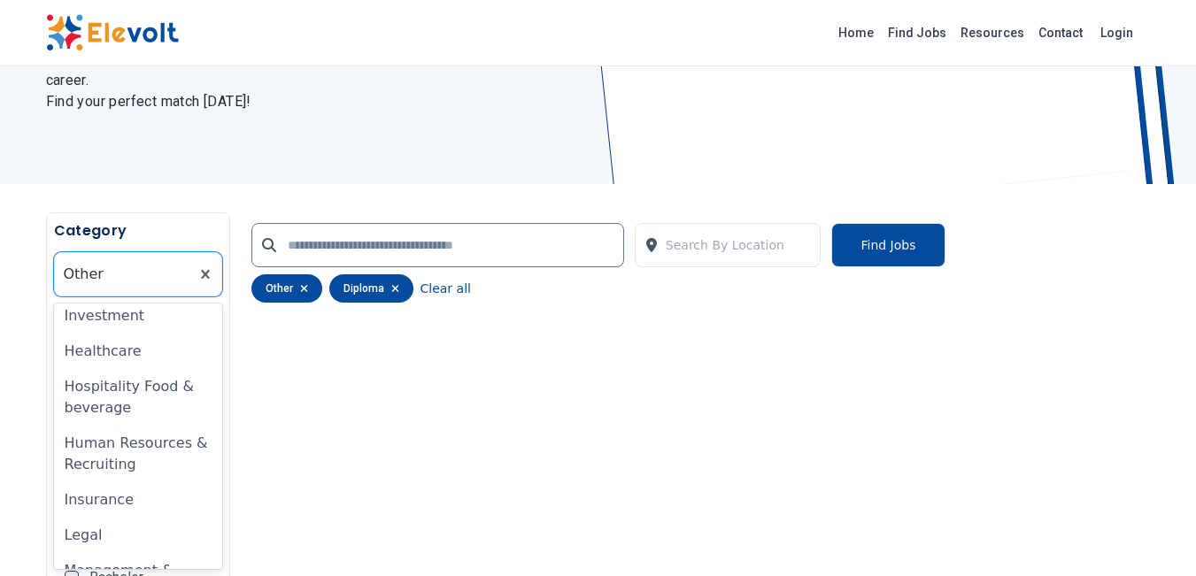
scroll to position [266, 0]
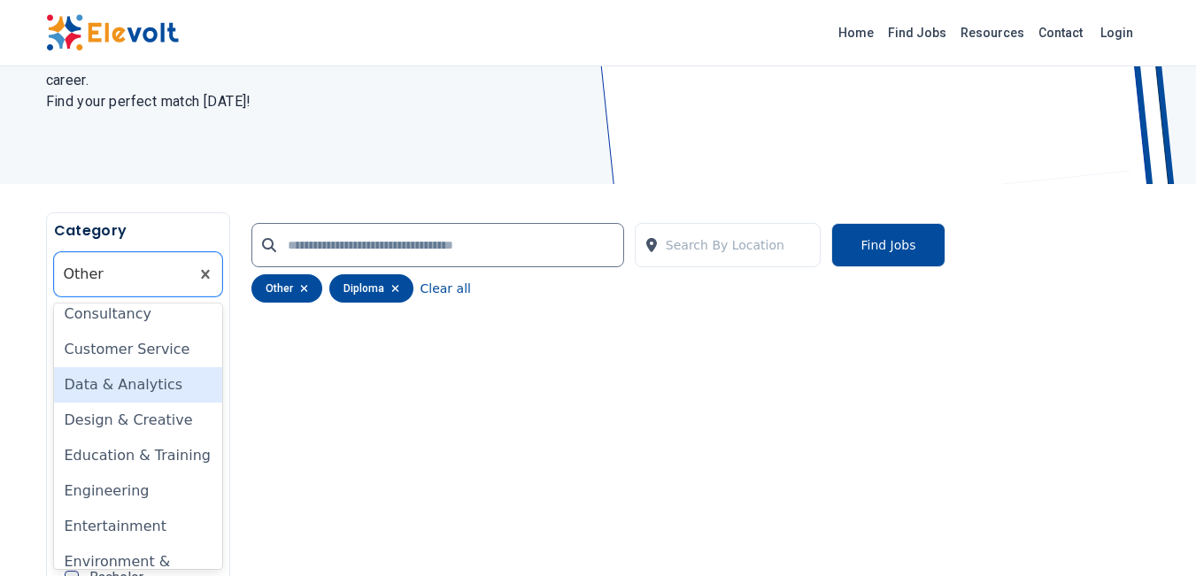
click at [104, 388] on div "Data & Analytics" at bounding box center [138, 384] width 168 height 35
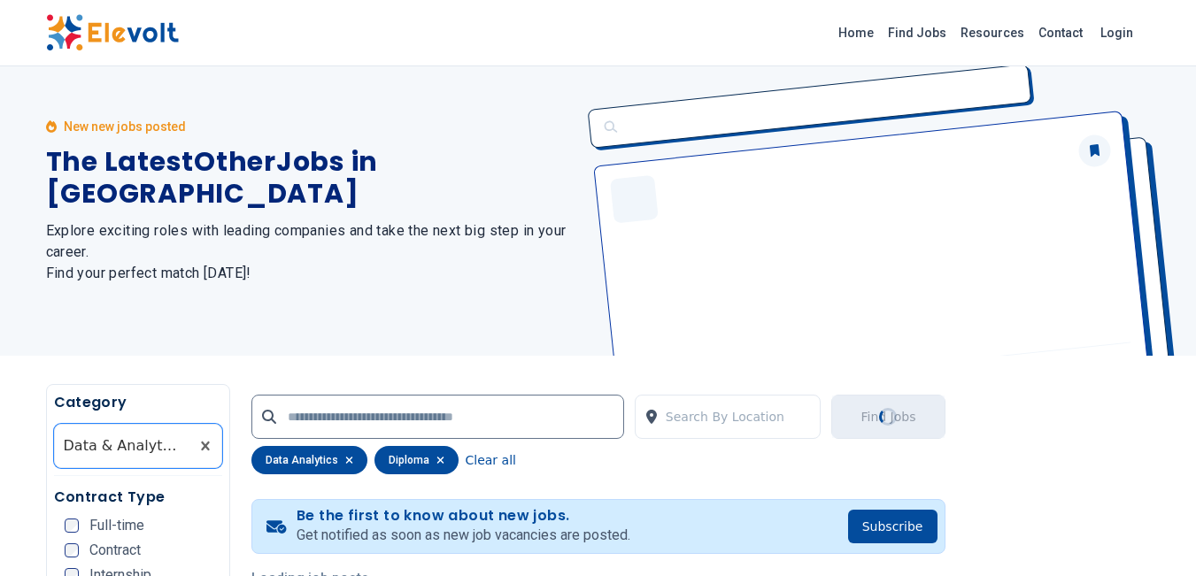
scroll to position [0, 0]
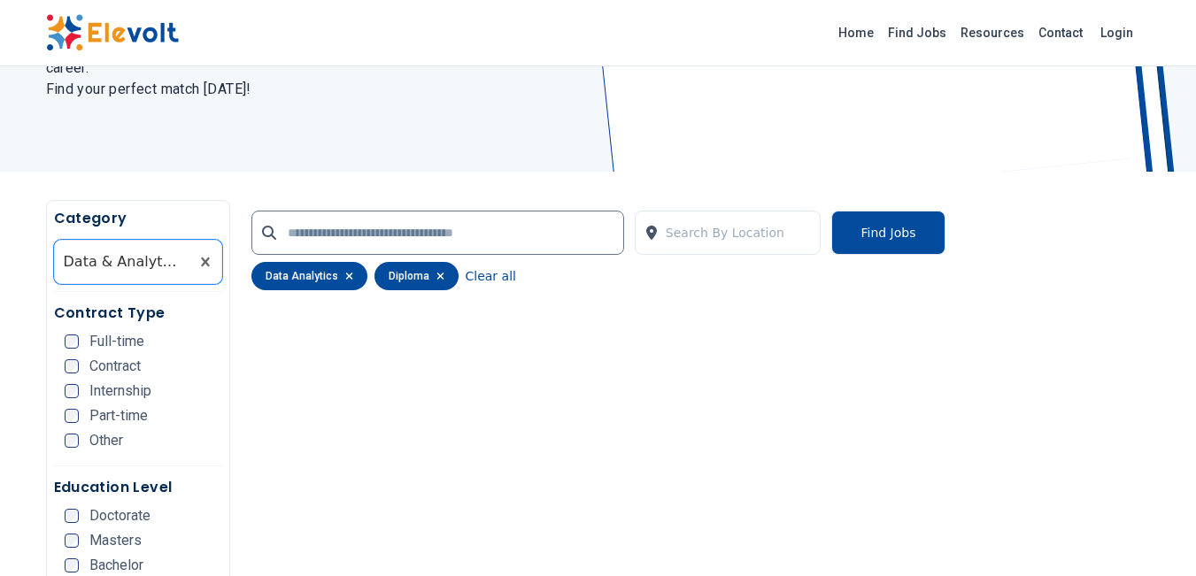
scroll to position [177, 0]
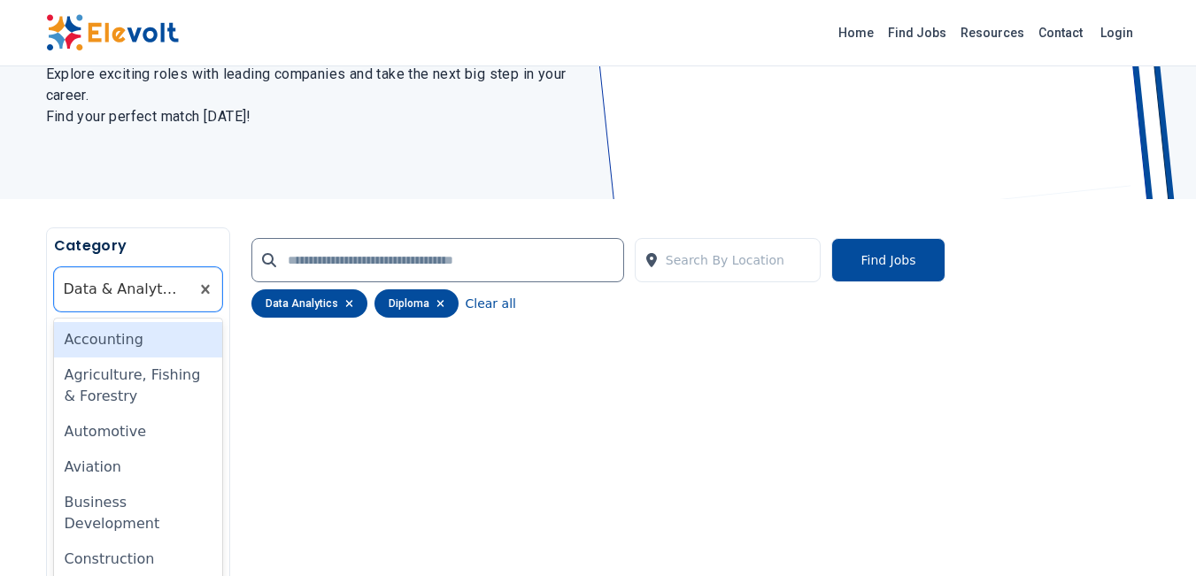
click at [120, 295] on div at bounding box center [122, 289] width 117 height 35
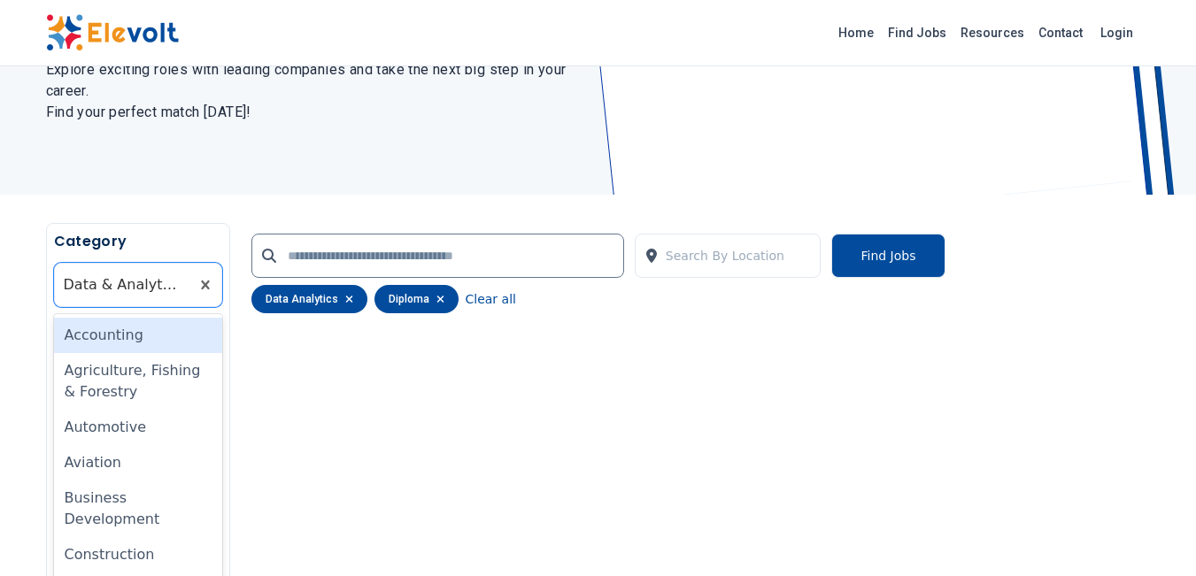
scroll to position [192, 0]
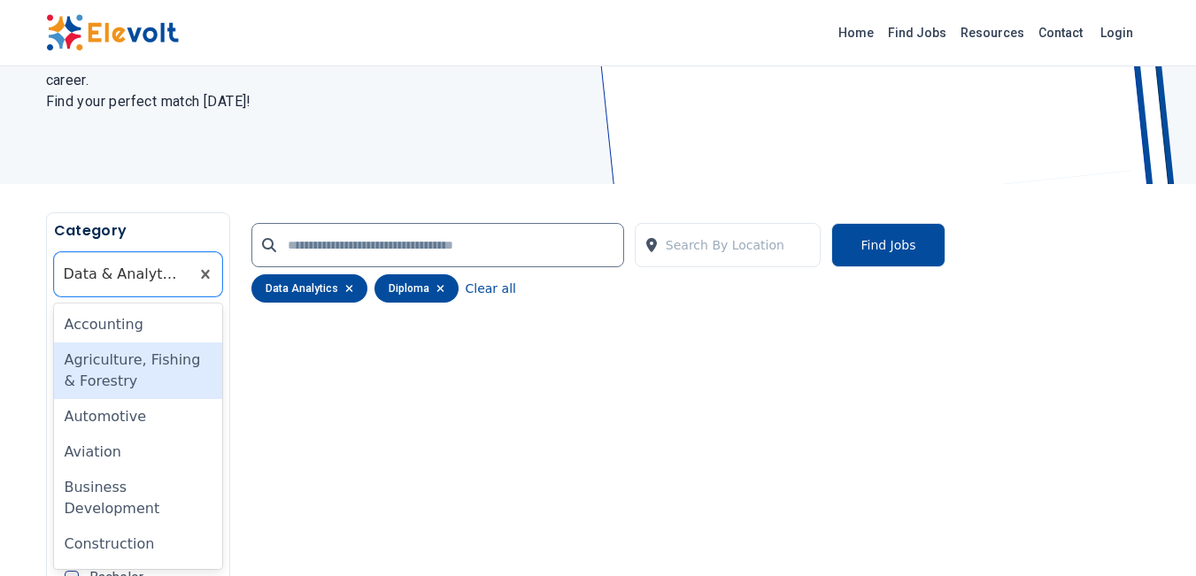
click at [112, 361] on div "Agriculture, Fishing & Forestry" at bounding box center [138, 371] width 168 height 57
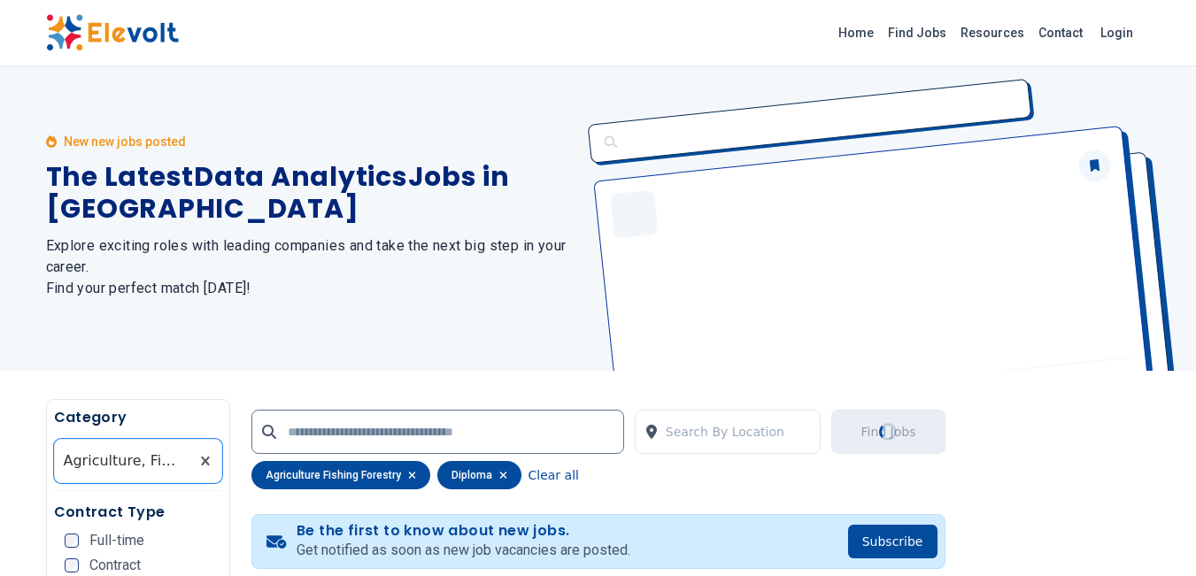
scroll to position [227, 0]
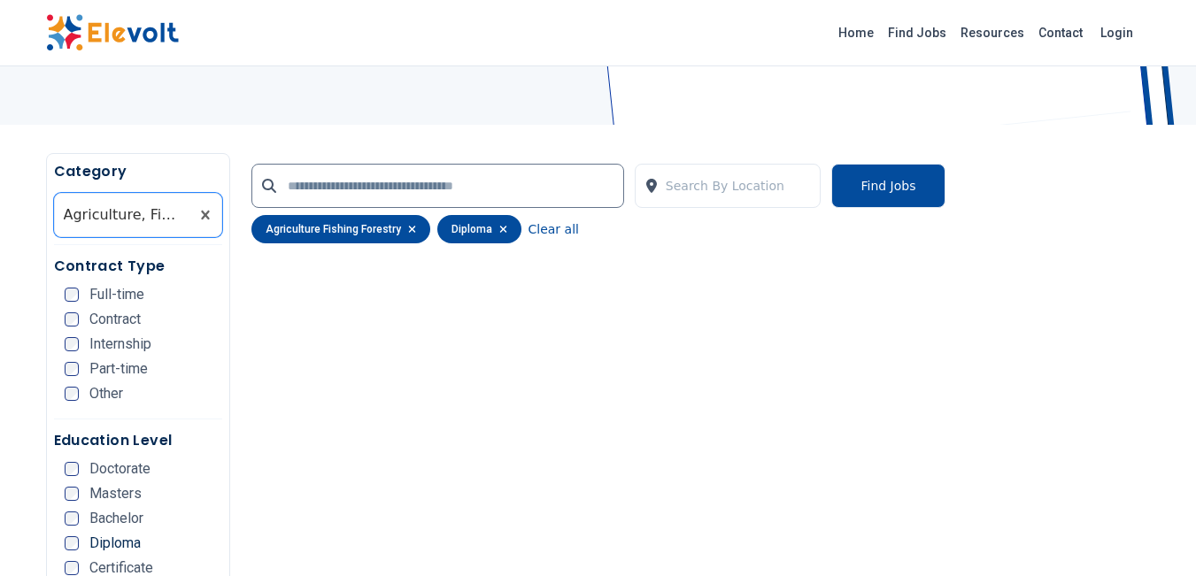
scroll to position [354, 0]
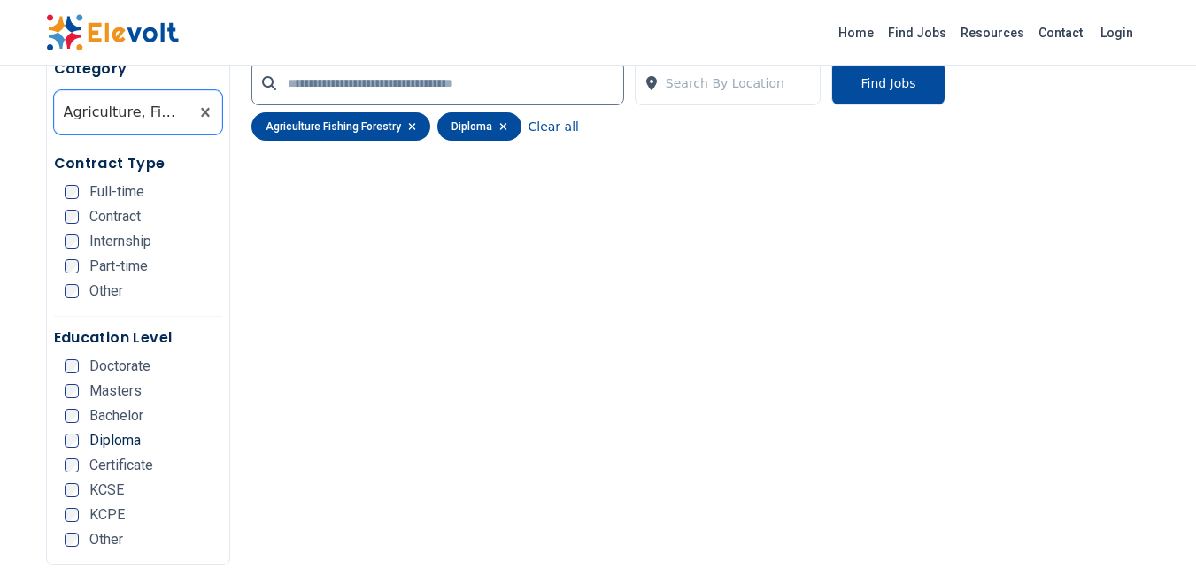
click at [883, 97] on button "Find Jobs" at bounding box center [887, 83] width 113 height 44
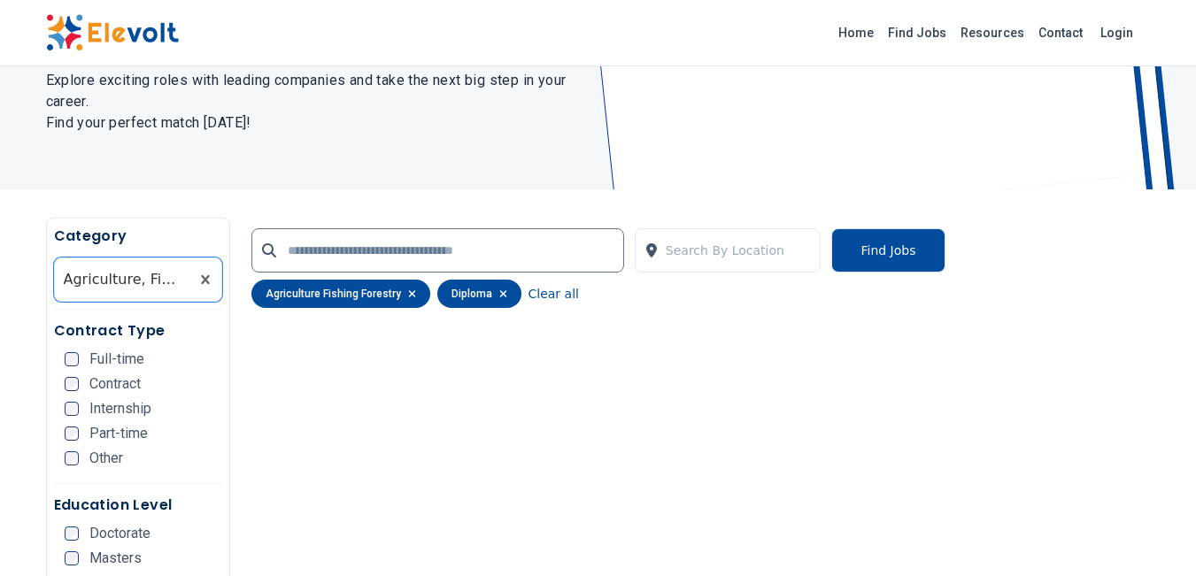
scroll to position [266, 0]
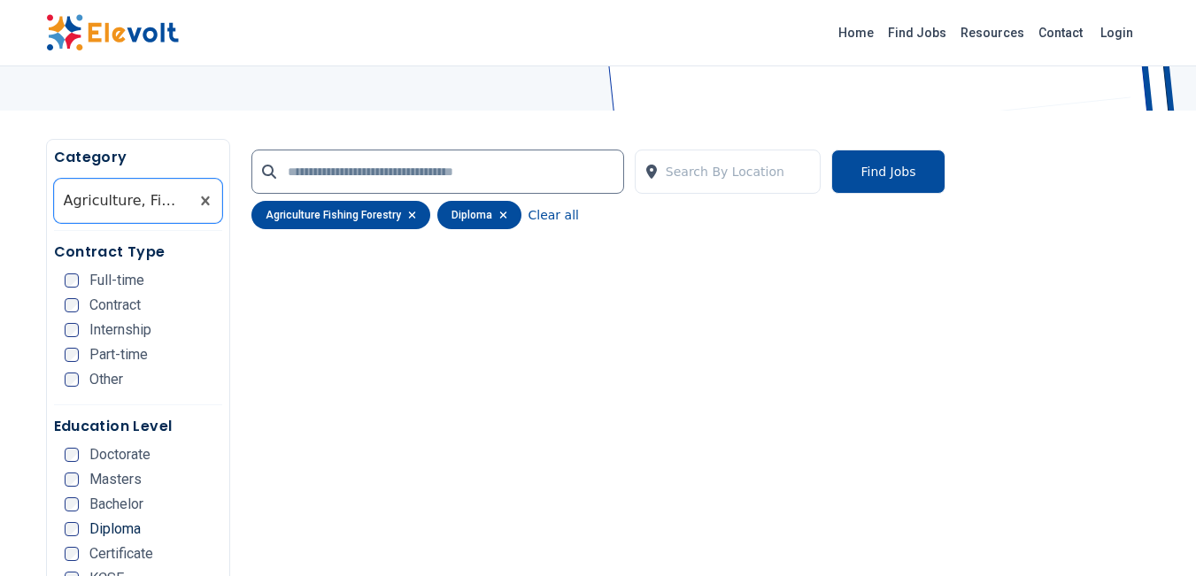
click at [134, 209] on div at bounding box center [122, 200] width 117 height 35
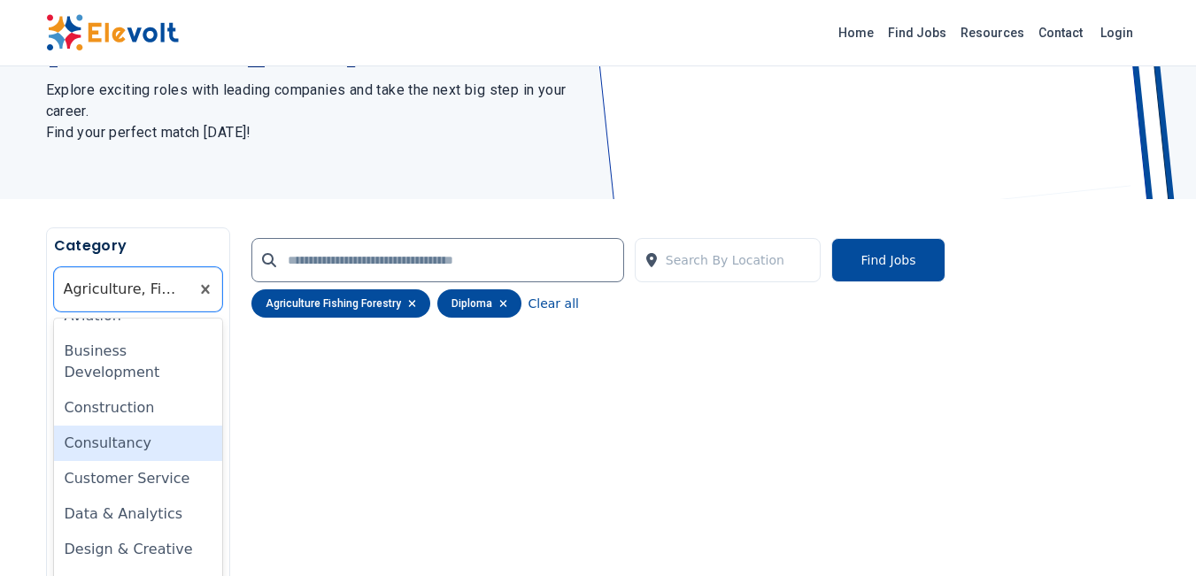
scroll to position [177, 0]
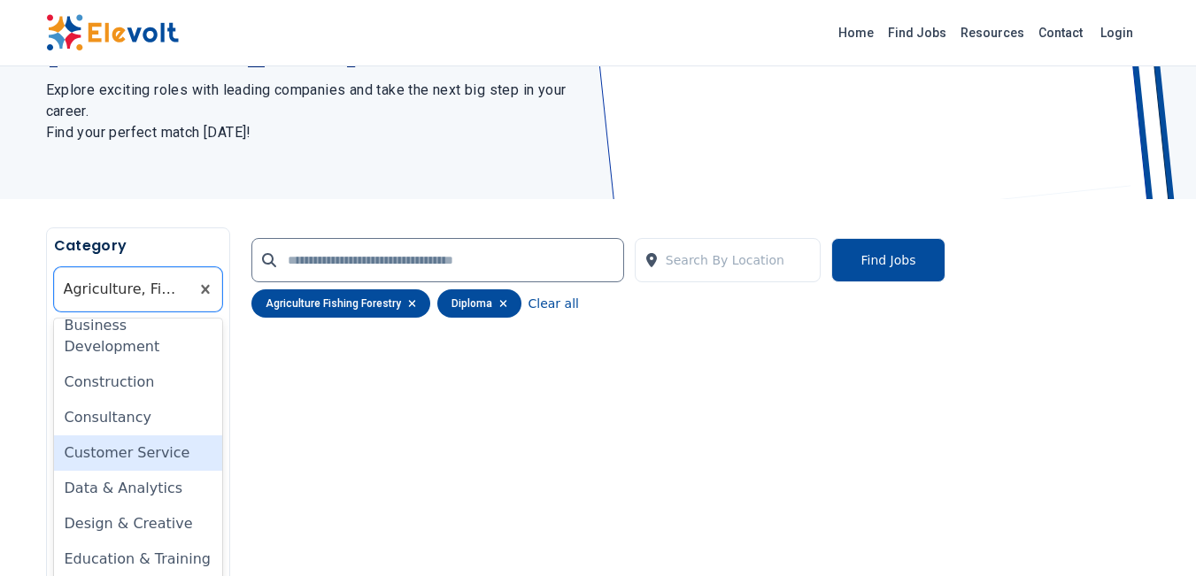
click at [120, 460] on div "Customer Service" at bounding box center [138, 453] width 168 height 35
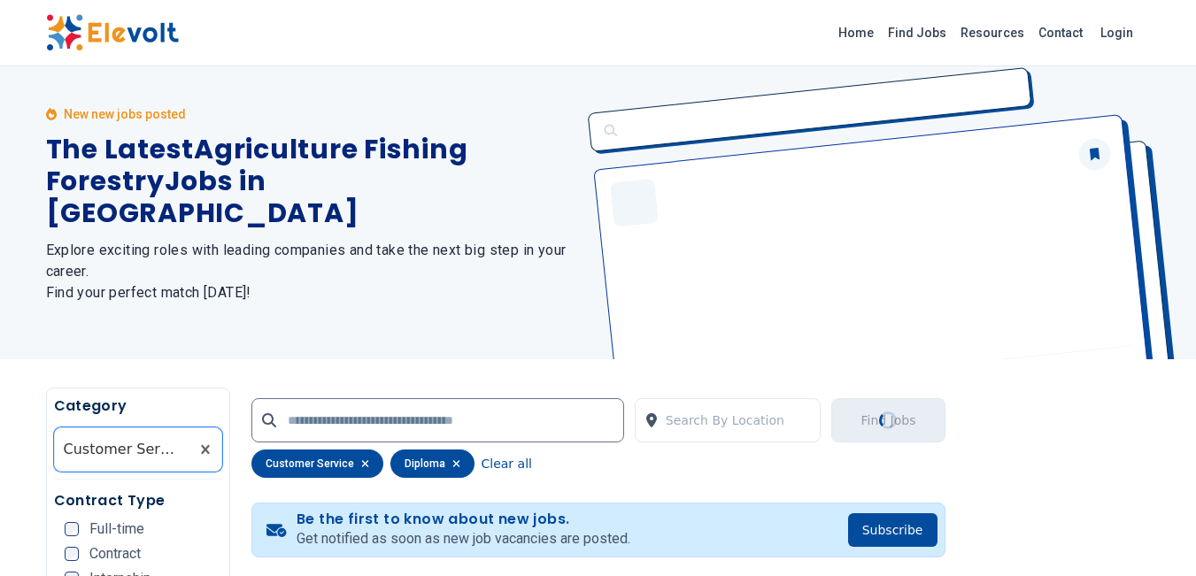
scroll to position [0, 0]
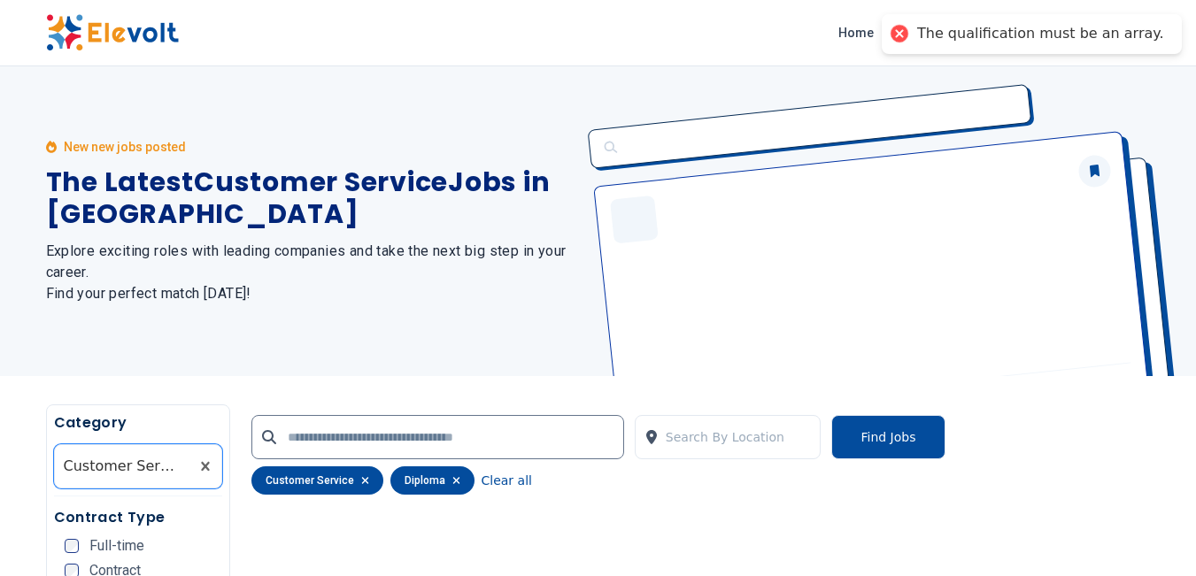
click at [903, 438] on button "Find Jobs" at bounding box center [887, 437] width 113 height 44
click at [869, 440] on button "Find Jobs" at bounding box center [887, 437] width 113 height 44
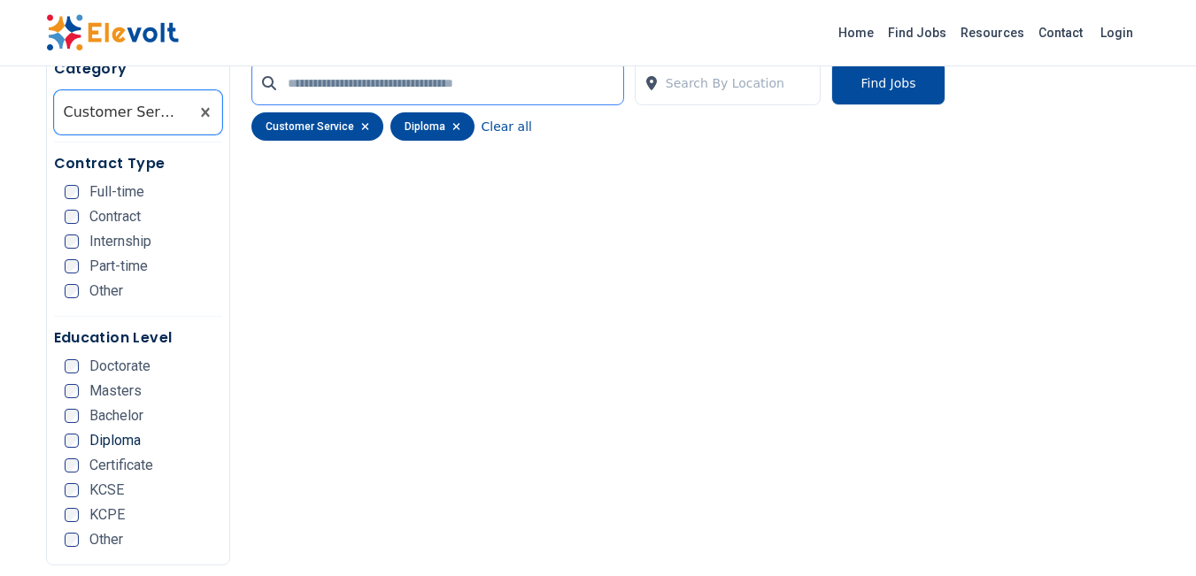
click at [353, 83] on input "text" at bounding box center [437, 83] width 373 height 44
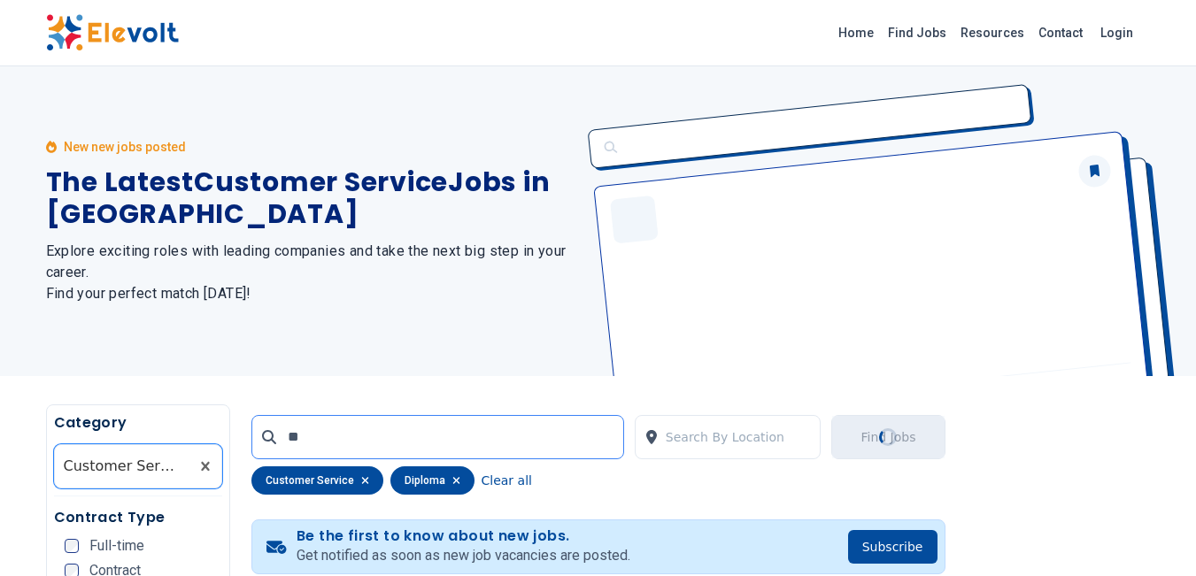
type input "*"
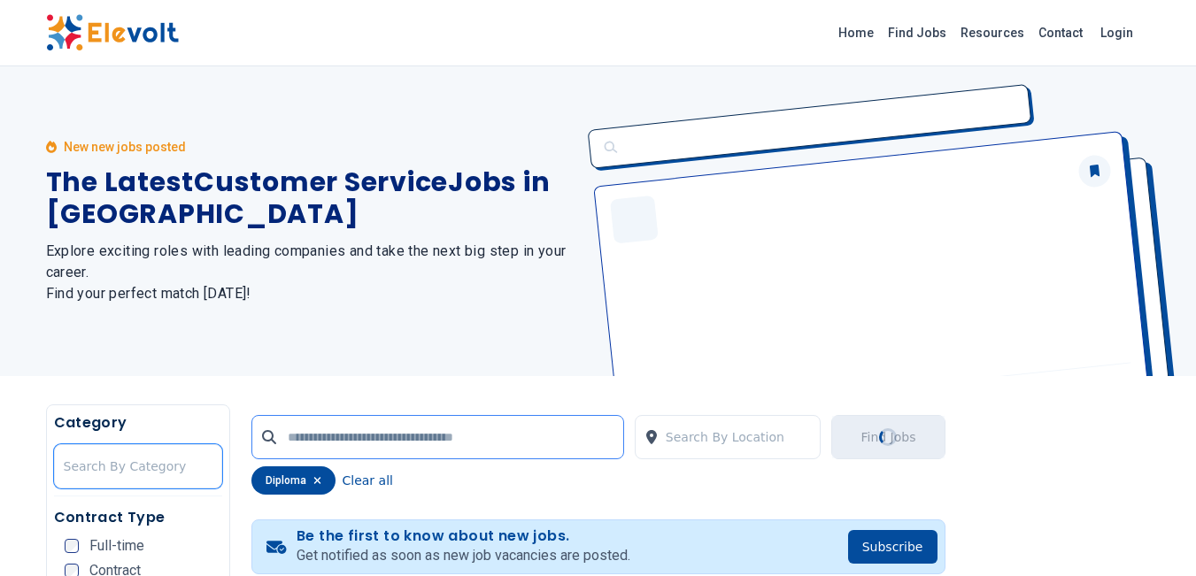
click at [313, 452] on input "text" at bounding box center [437, 437] width 373 height 44
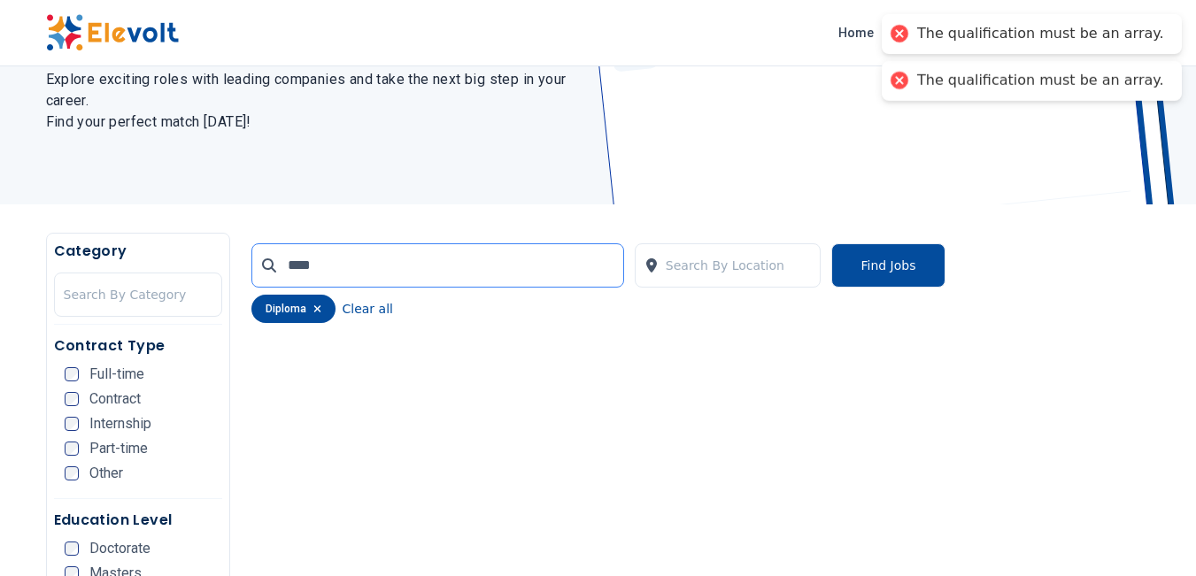
scroll to position [266, 0]
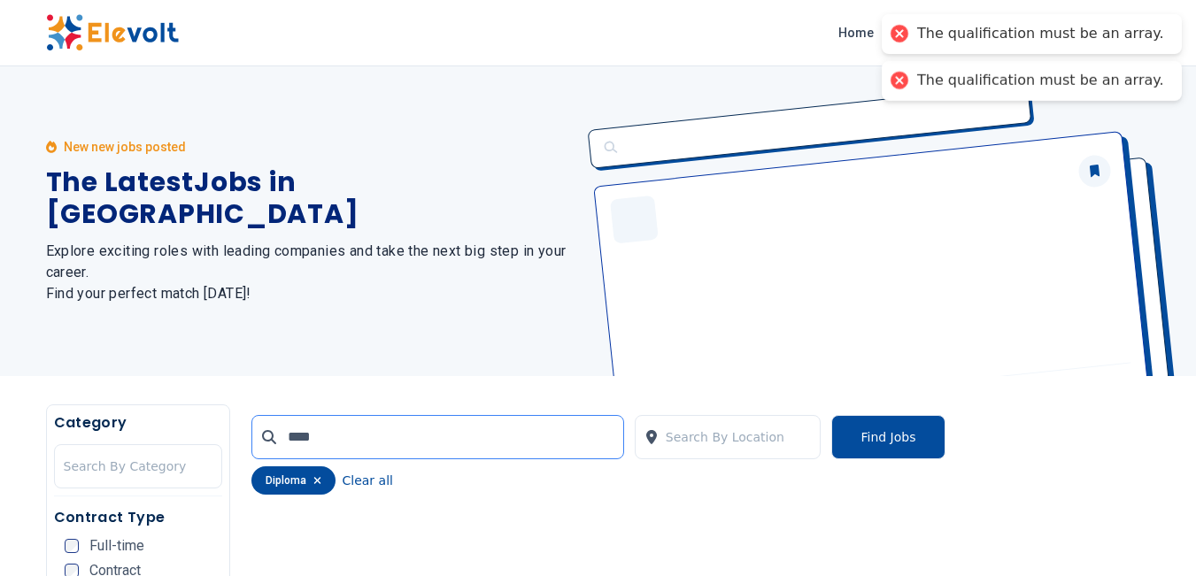
scroll to position [266, 0]
type input "*"
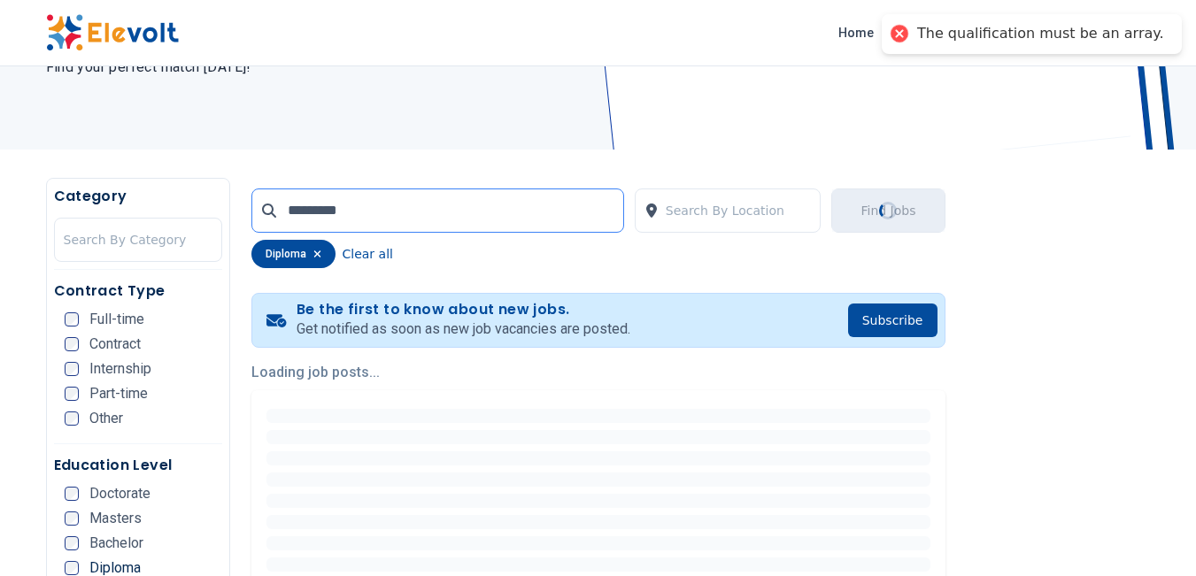
scroll to position [266, 0]
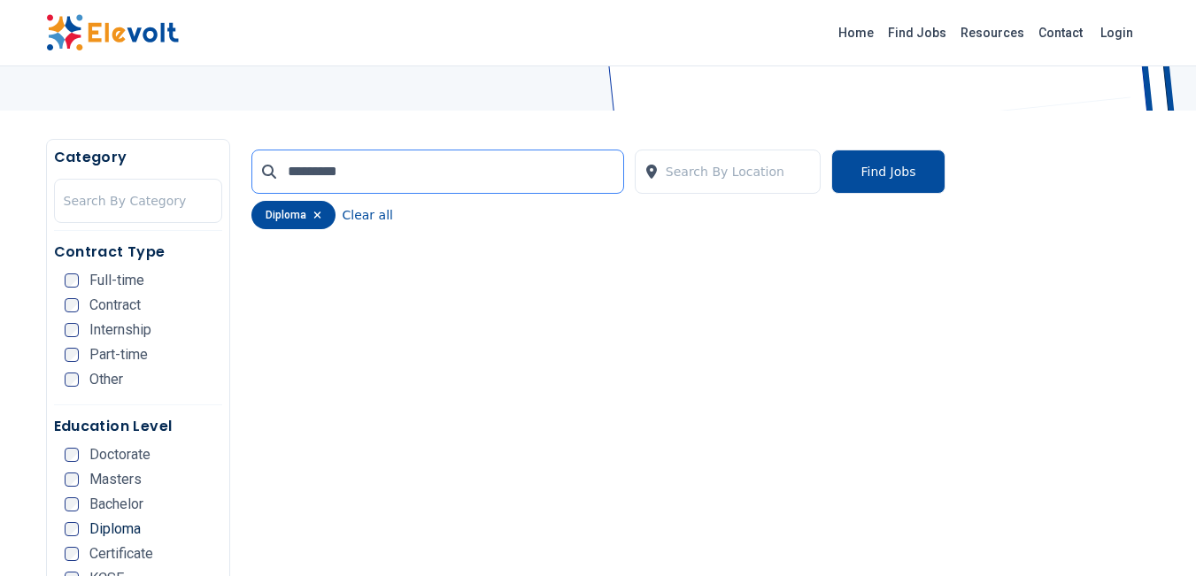
type input "*********"
